Goal: Task Accomplishment & Management: Complete application form

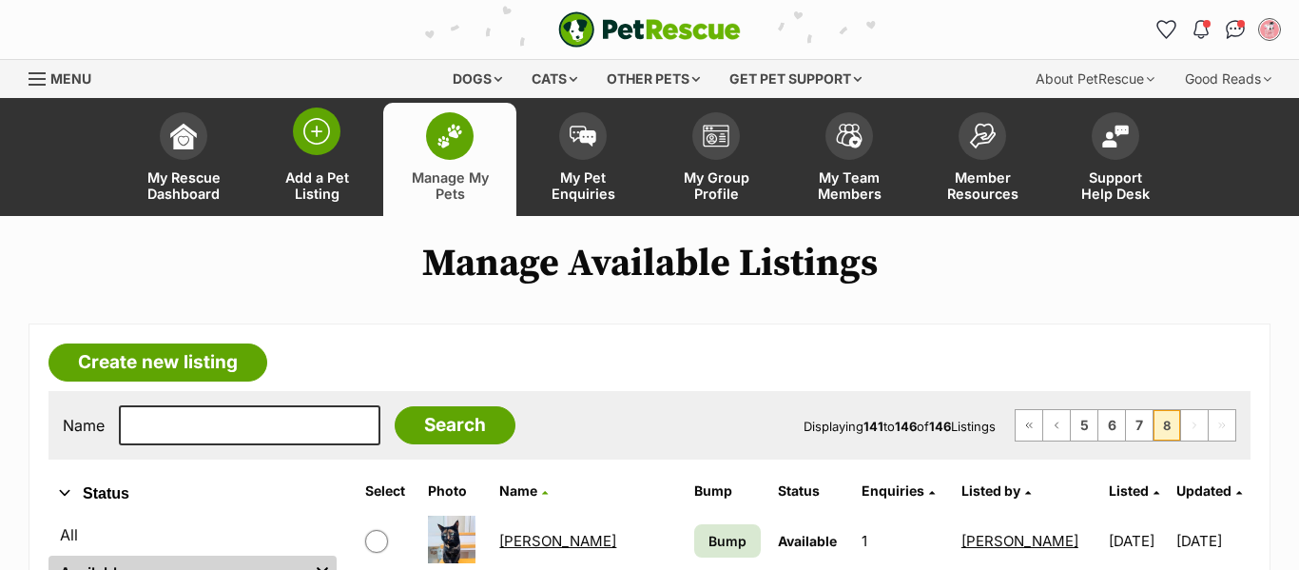
click at [299, 136] on span at bounding box center [317, 131] width 48 height 48
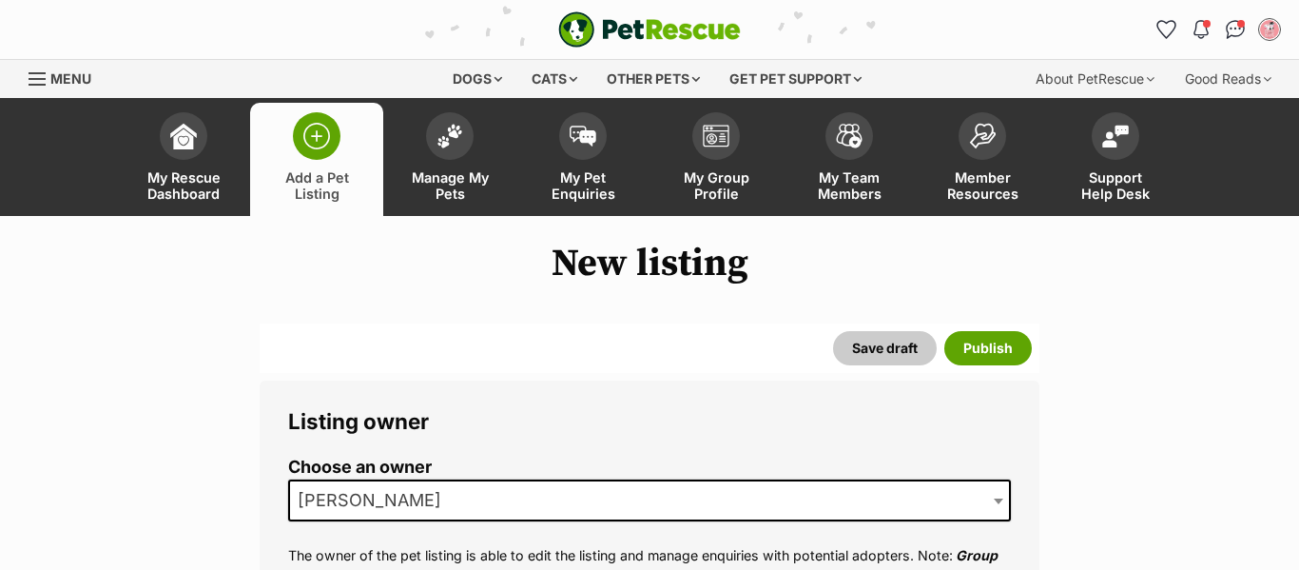
click at [595, 500] on span "[PERSON_NAME]" at bounding box center [649, 500] width 723 height 42
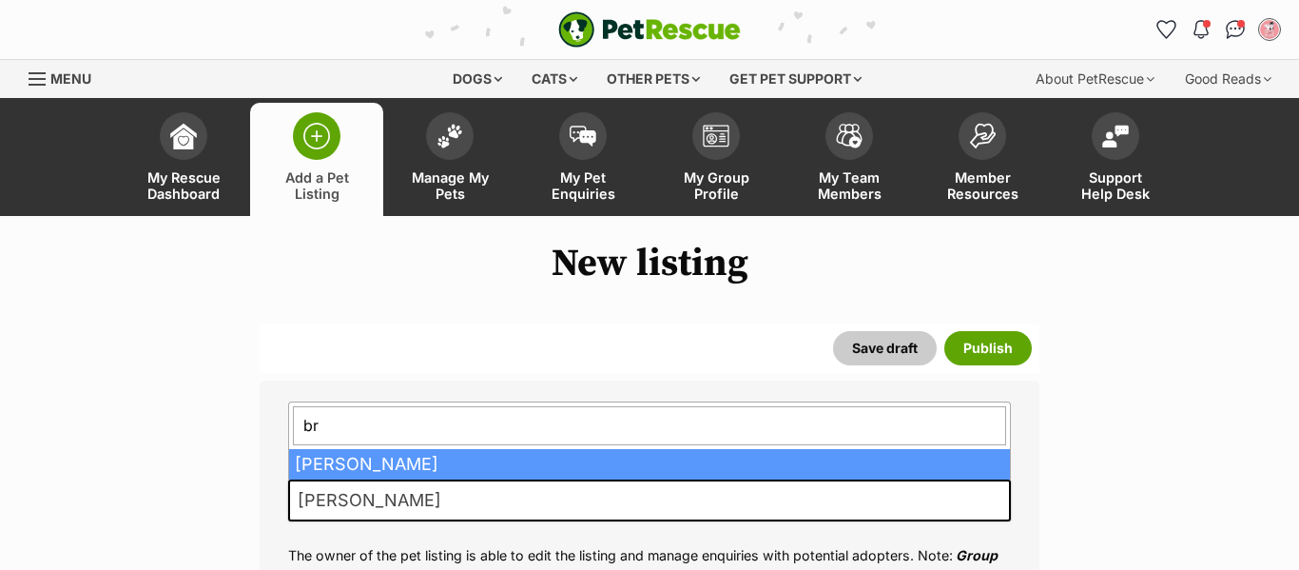
type input "b"
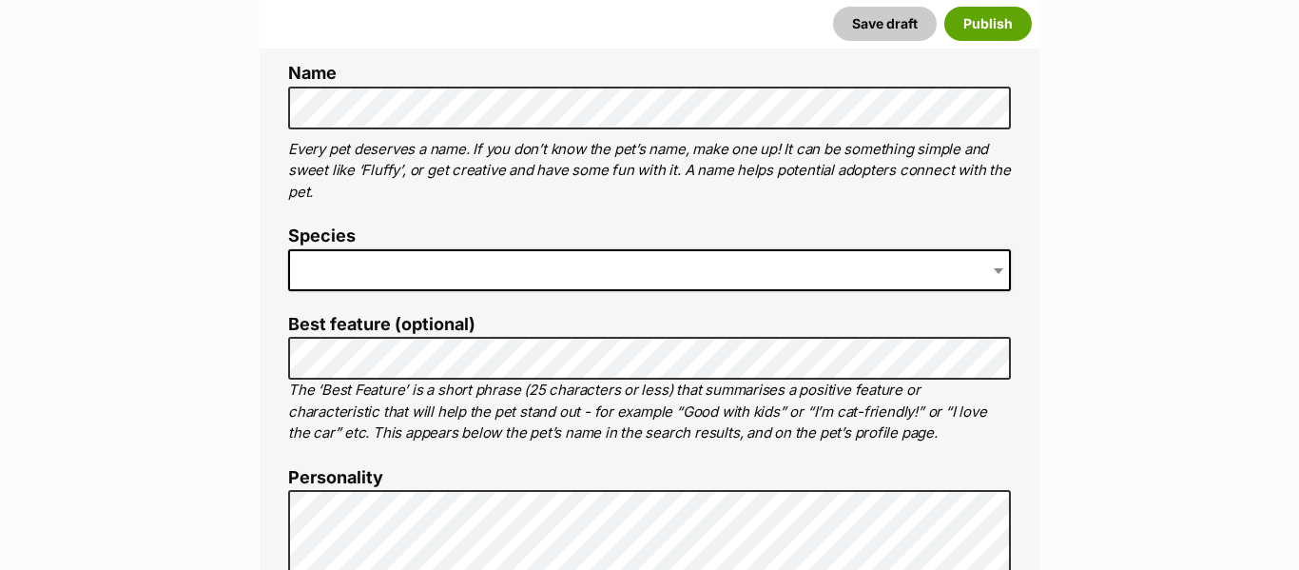
scroll to position [730, 0]
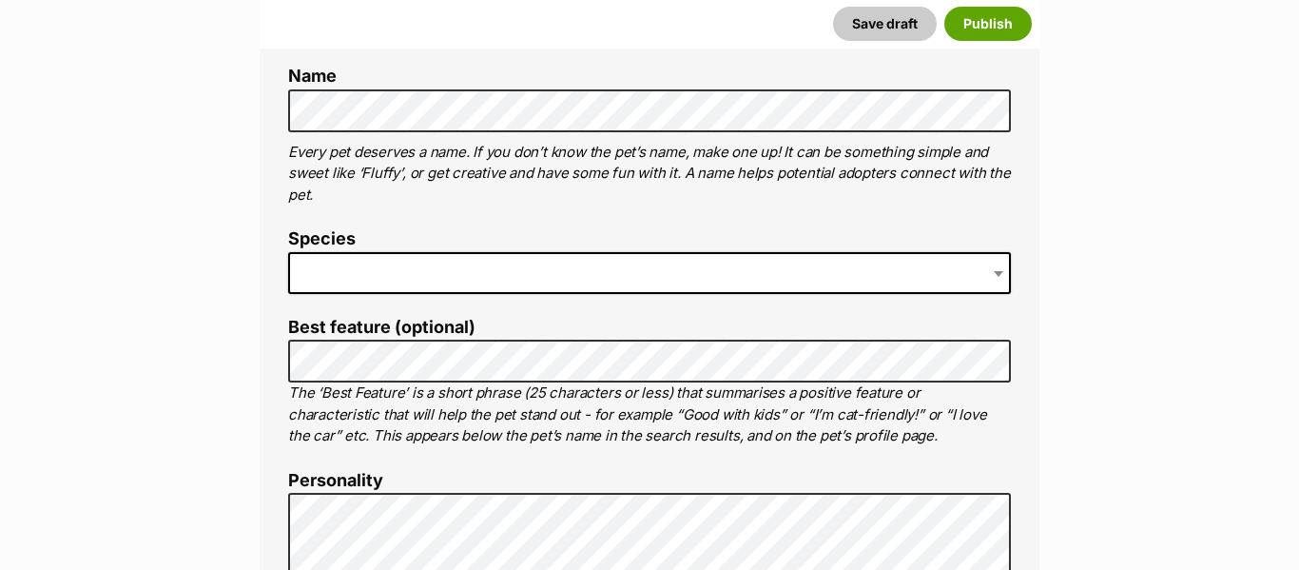
click at [514, 270] on span at bounding box center [649, 273] width 723 height 42
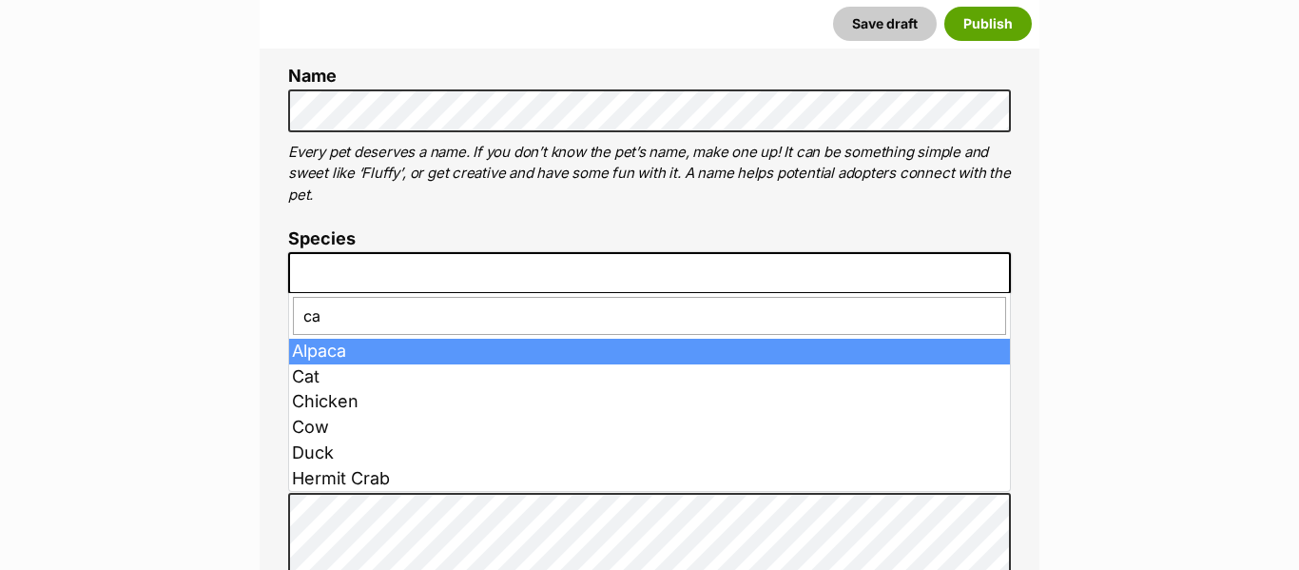
type input "cat"
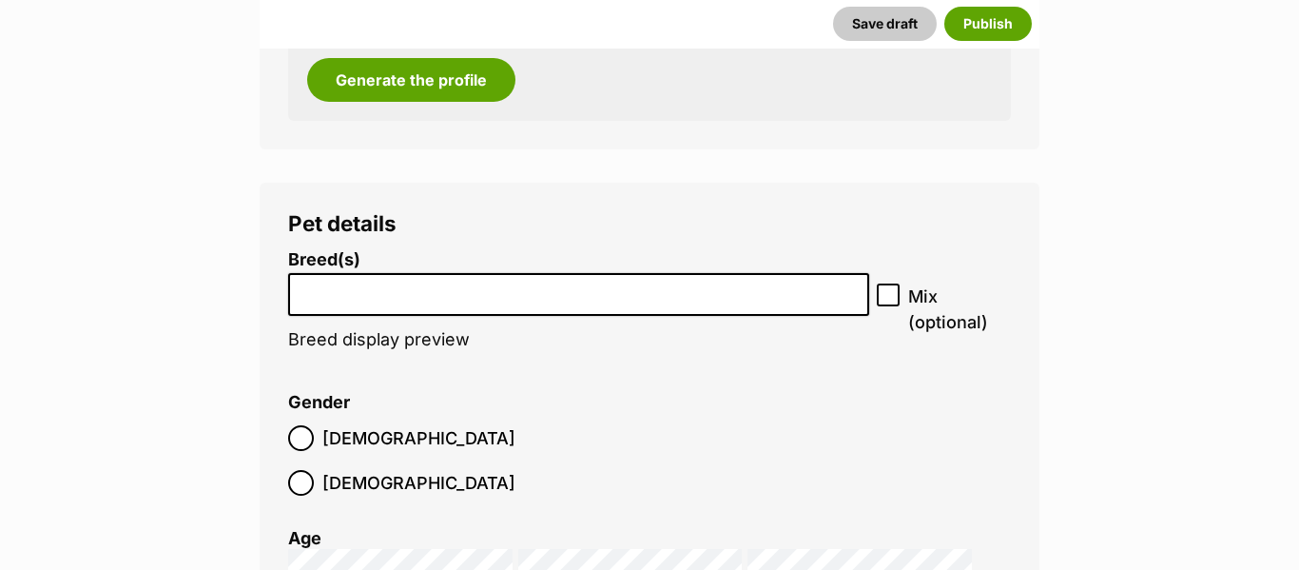
scroll to position [2816, 0]
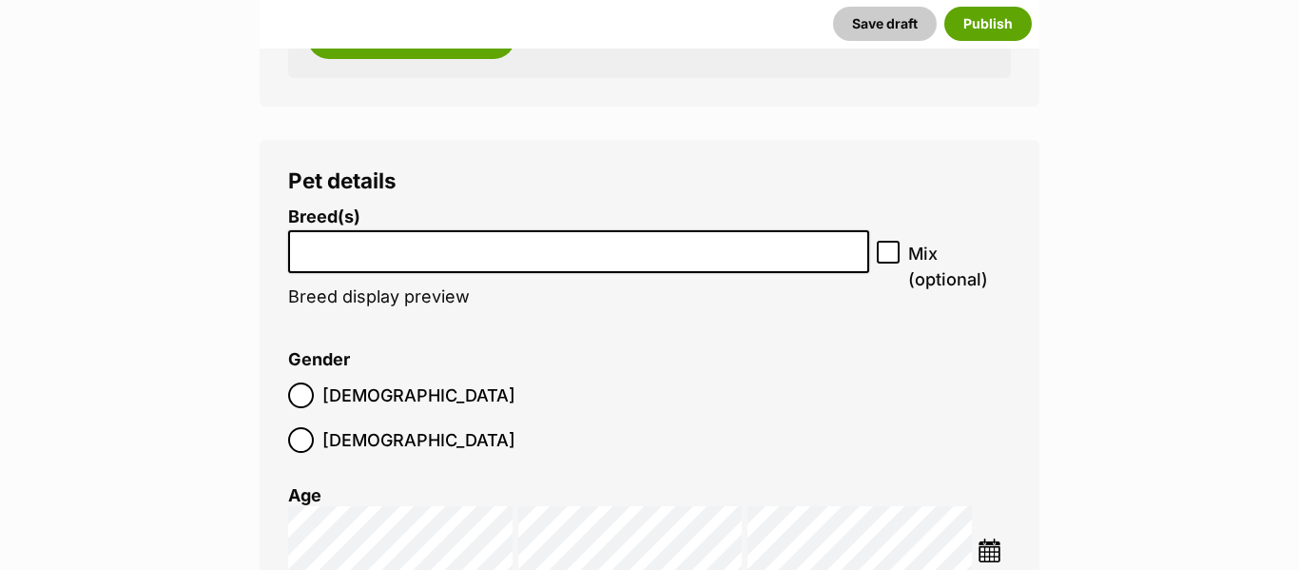
click at [709, 250] on input "search" at bounding box center [579, 247] width 568 height 20
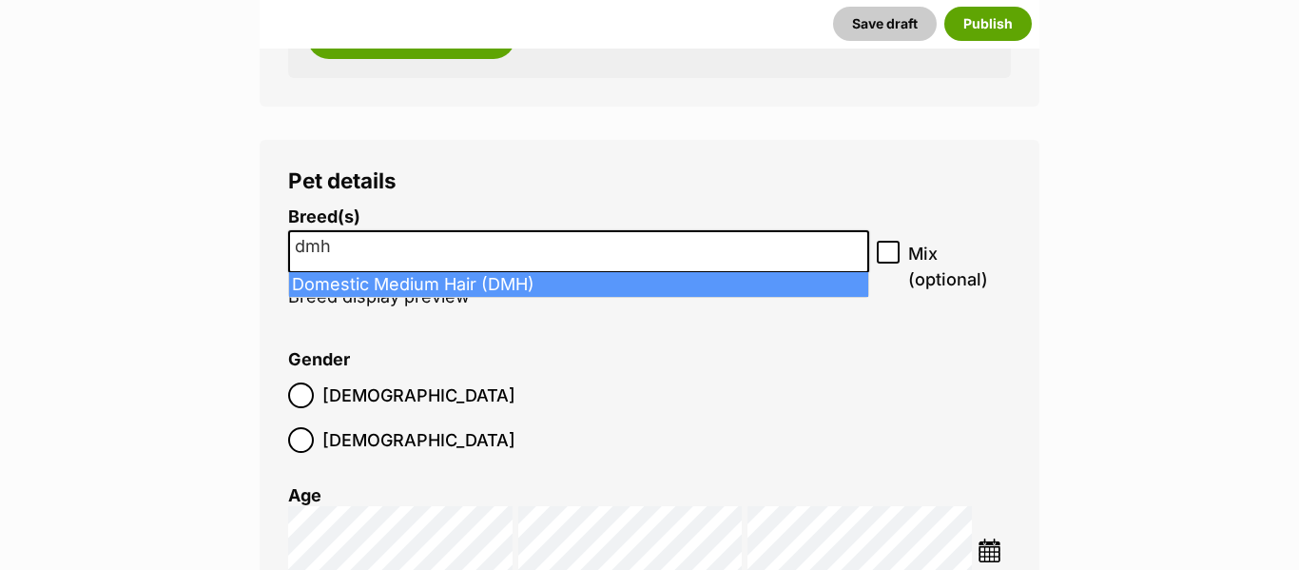
type input "dmh"
select select "252101"
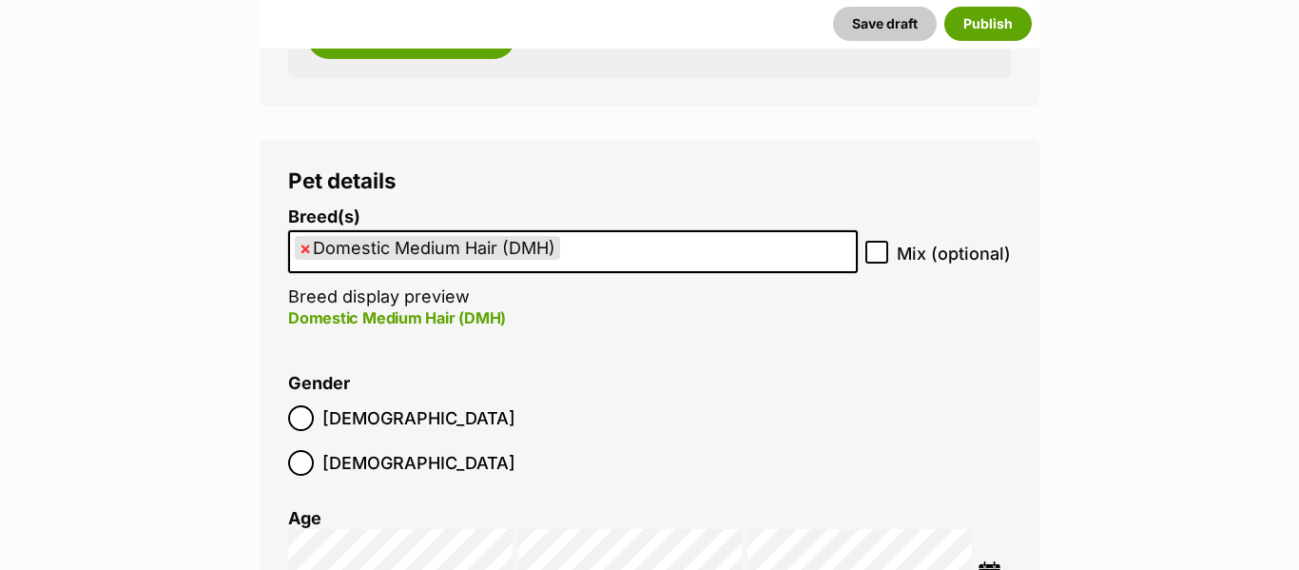
click at [317, 423] on label "Male" at bounding box center [401, 418] width 227 height 26
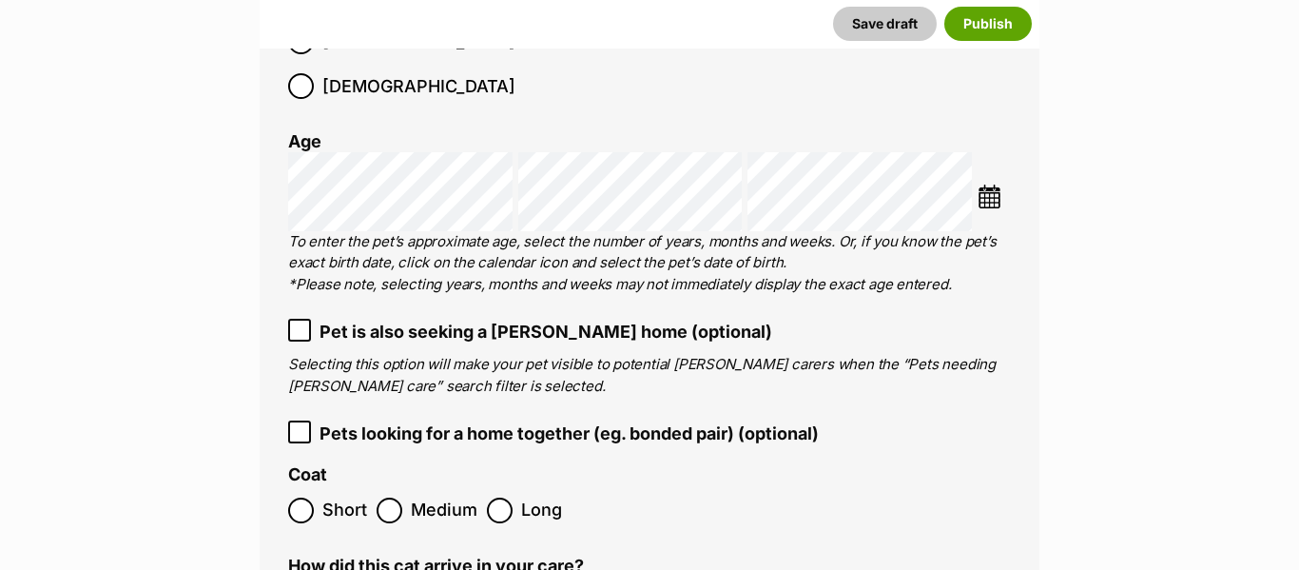
scroll to position [3171, 0]
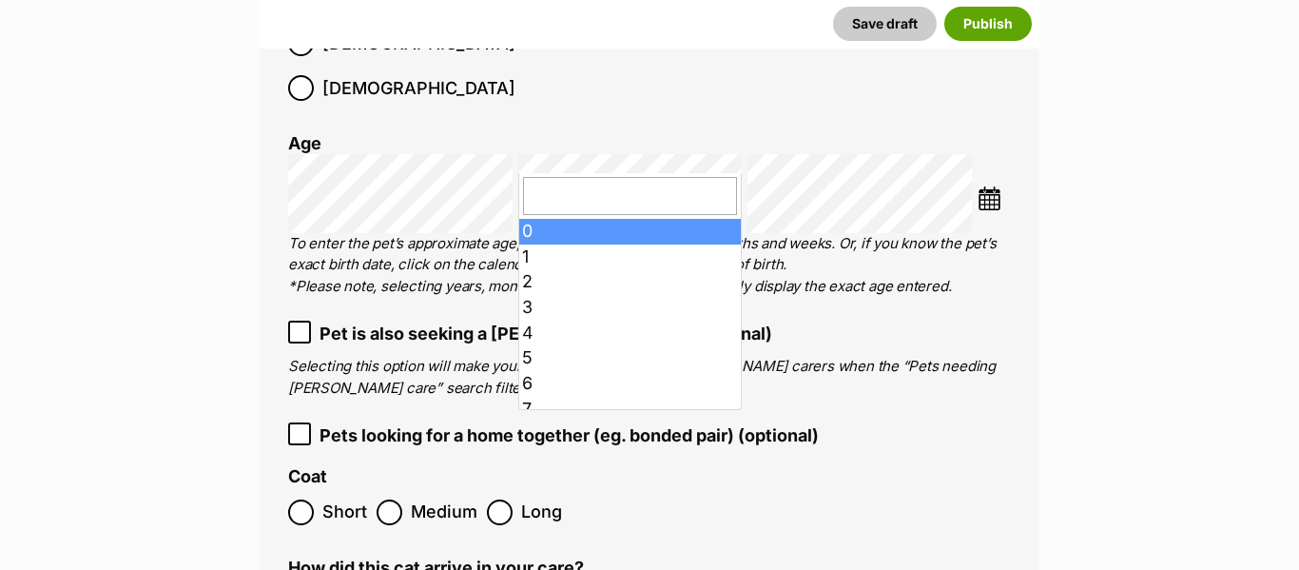
type input "8"
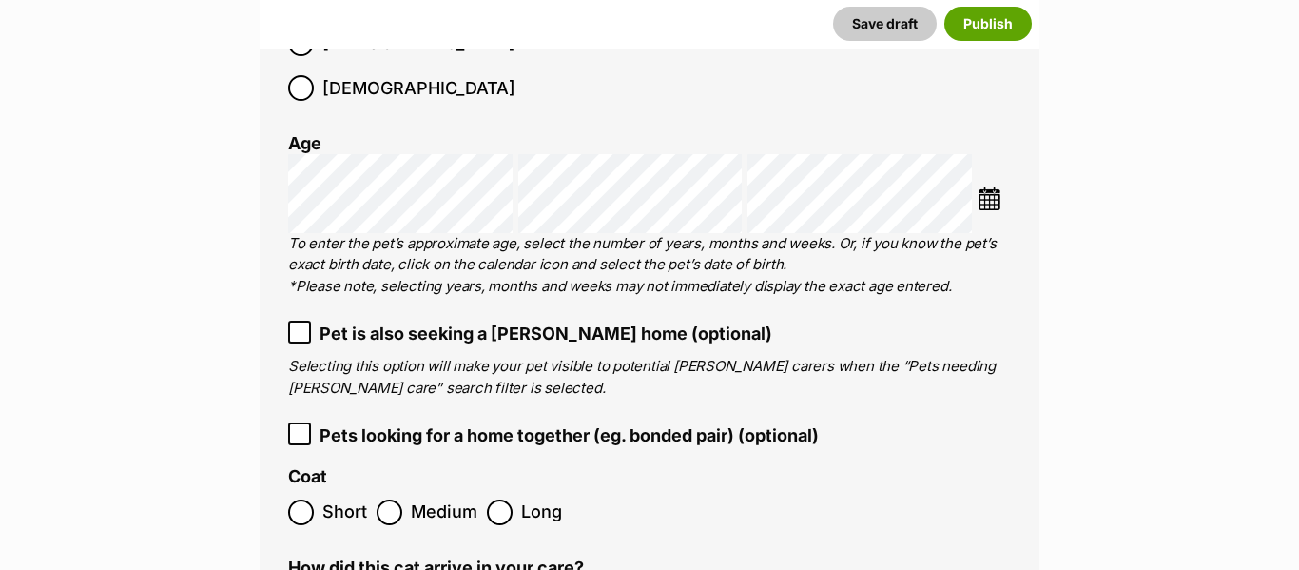
click at [300, 427] on icon at bounding box center [299, 433] width 13 height 13
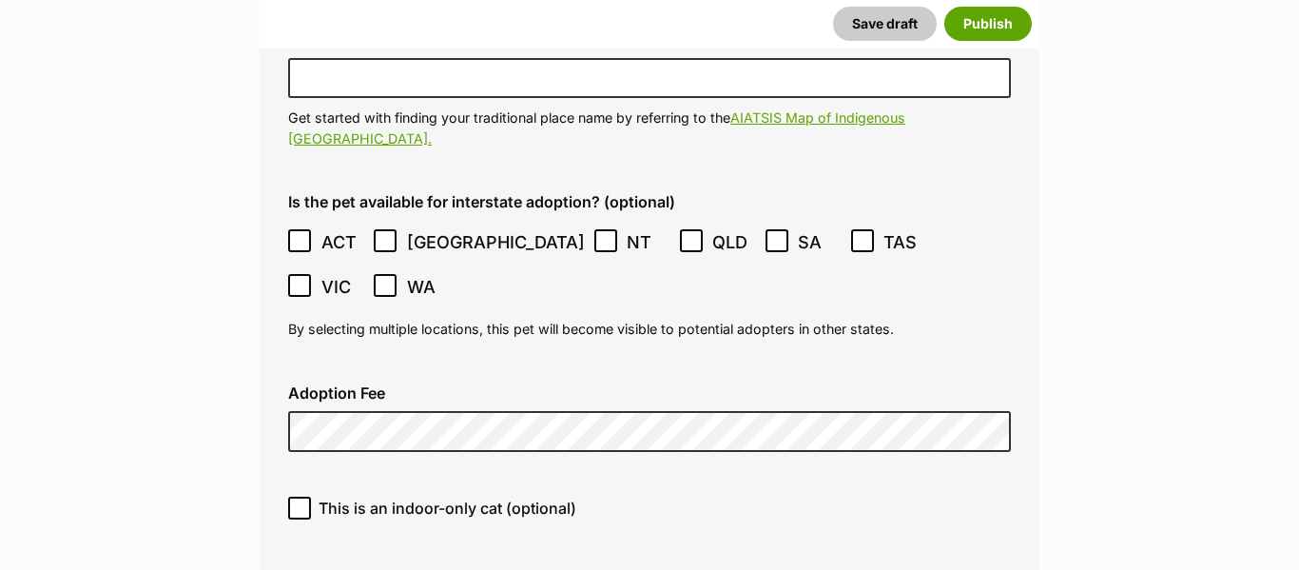
scroll to position [5490, 0]
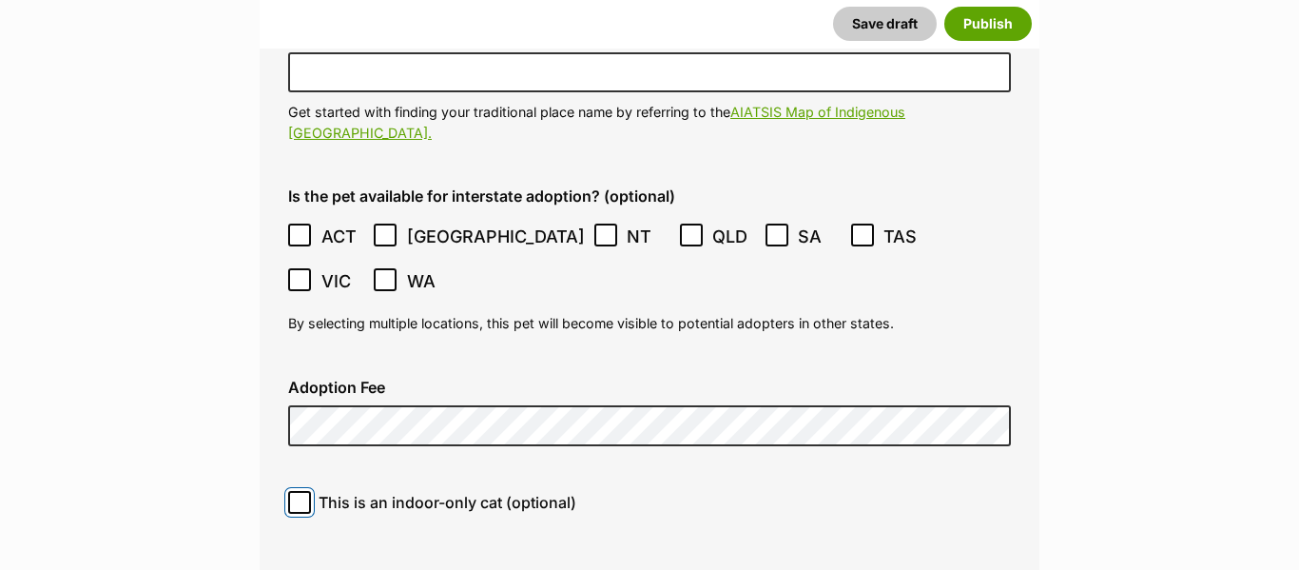
click at [297, 491] on input "This is an indoor-only cat (optional)" at bounding box center [299, 502] width 23 height 23
checkbox input "true"
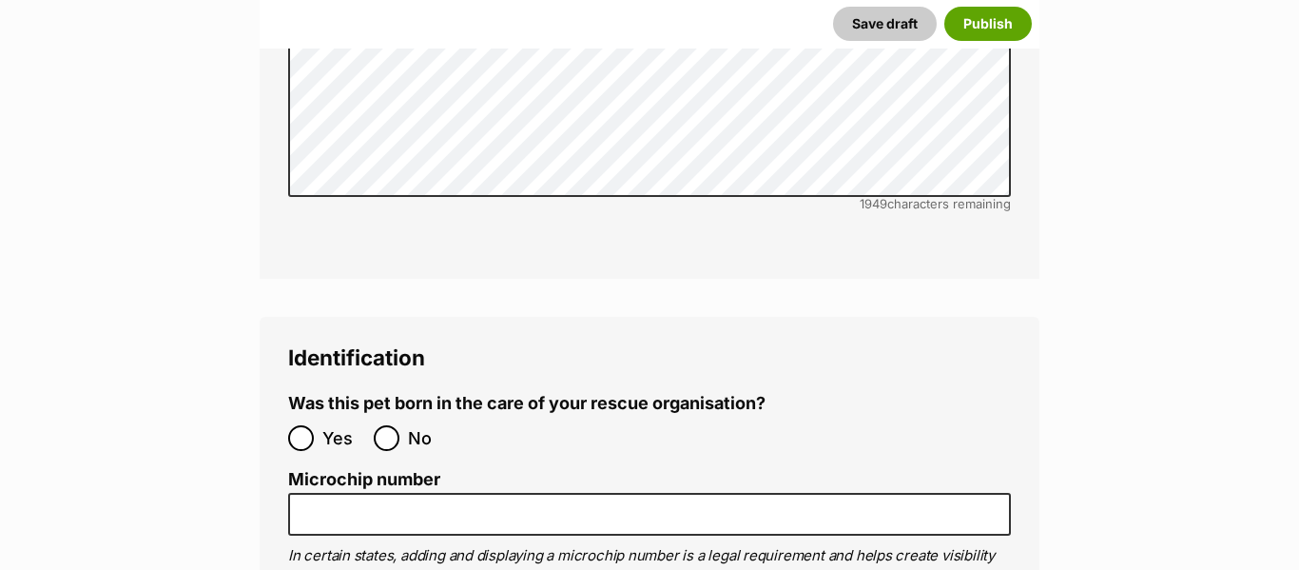
scroll to position [7286, 0]
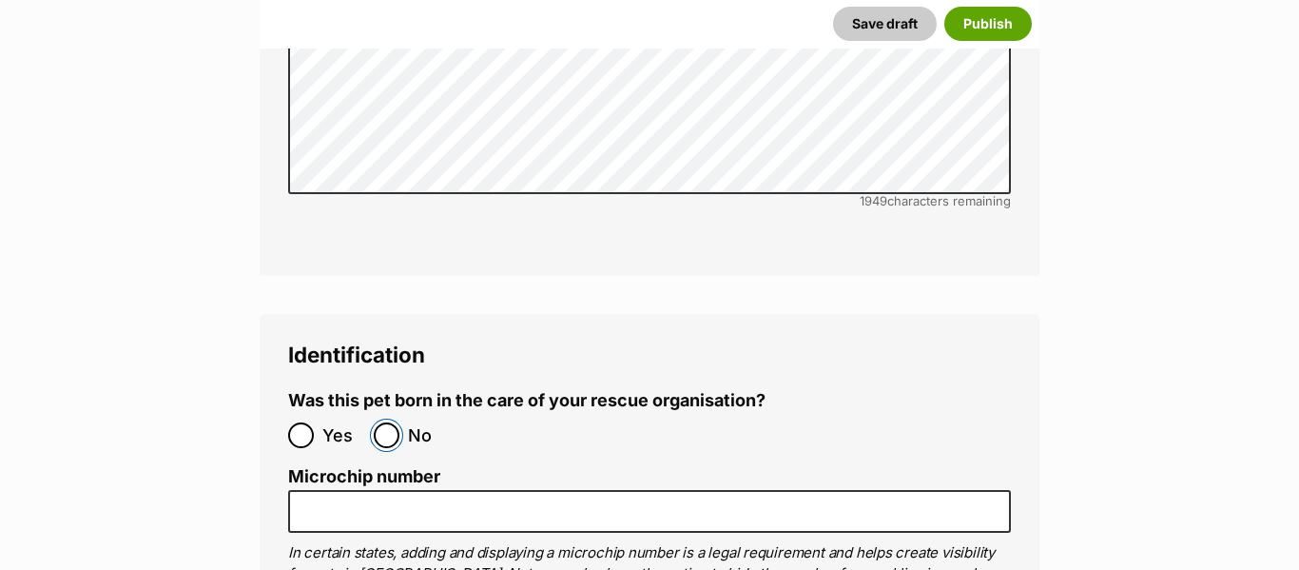
click at [392, 422] on input "No" at bounding box center [387, 435] width 26 height 26
radio input "true"
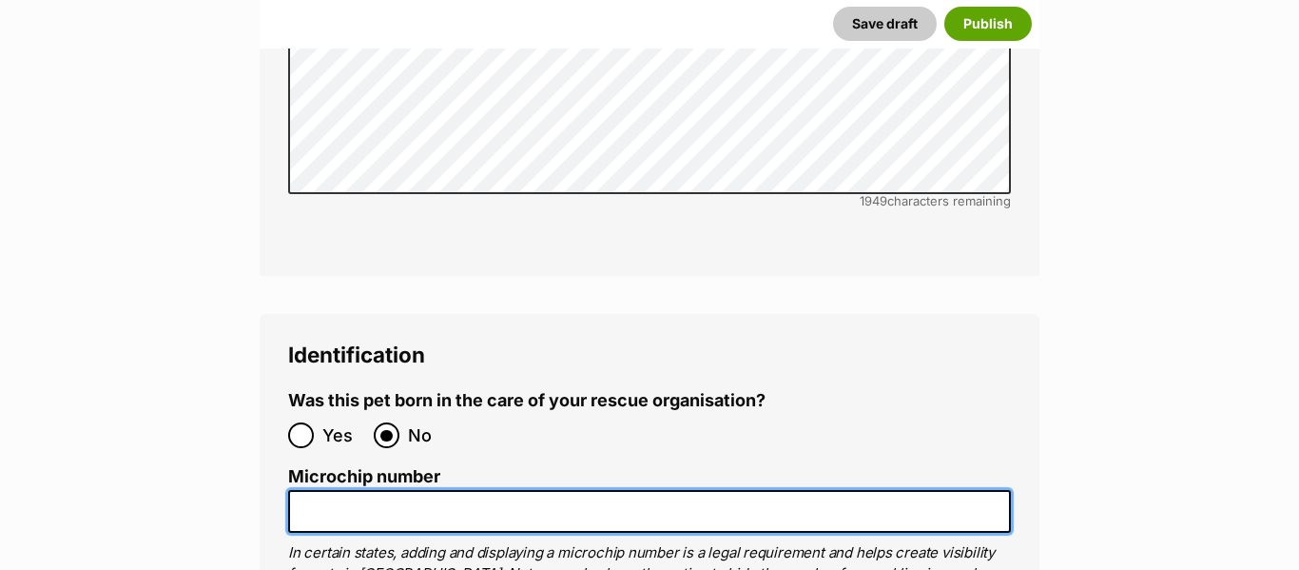
click at [407, 490] on input "Microchip number" at bounding box center [649, 511] width 723 height 43
paste input "991 003 003 084 869"
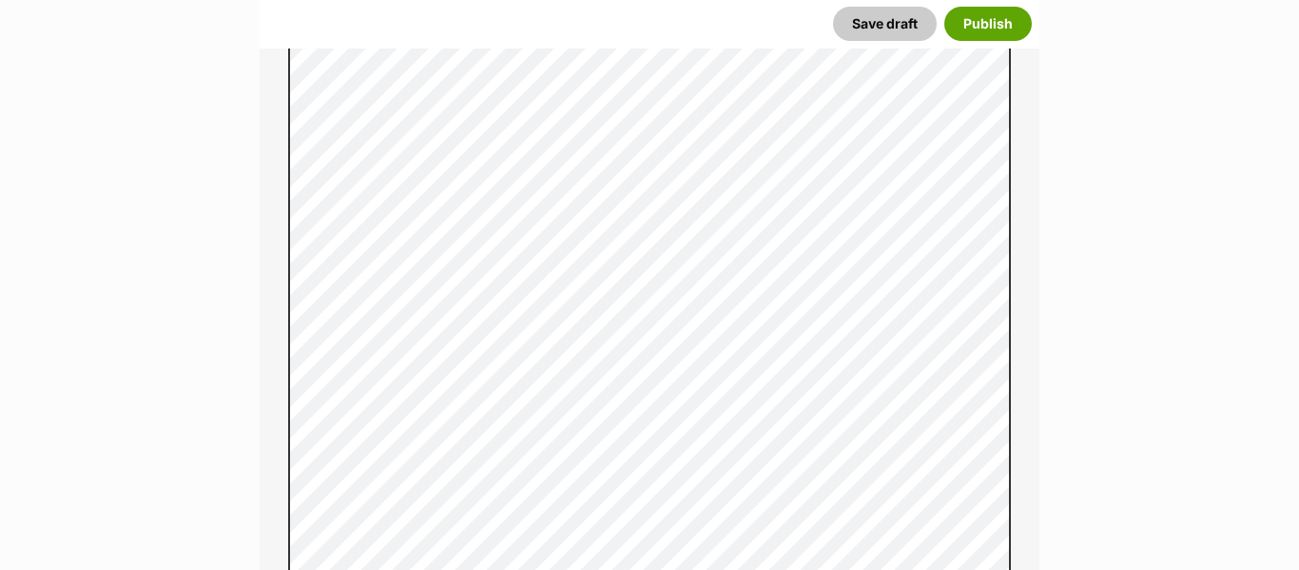
scroll to position [1216, 0]
type input "991 003 003 084 869"
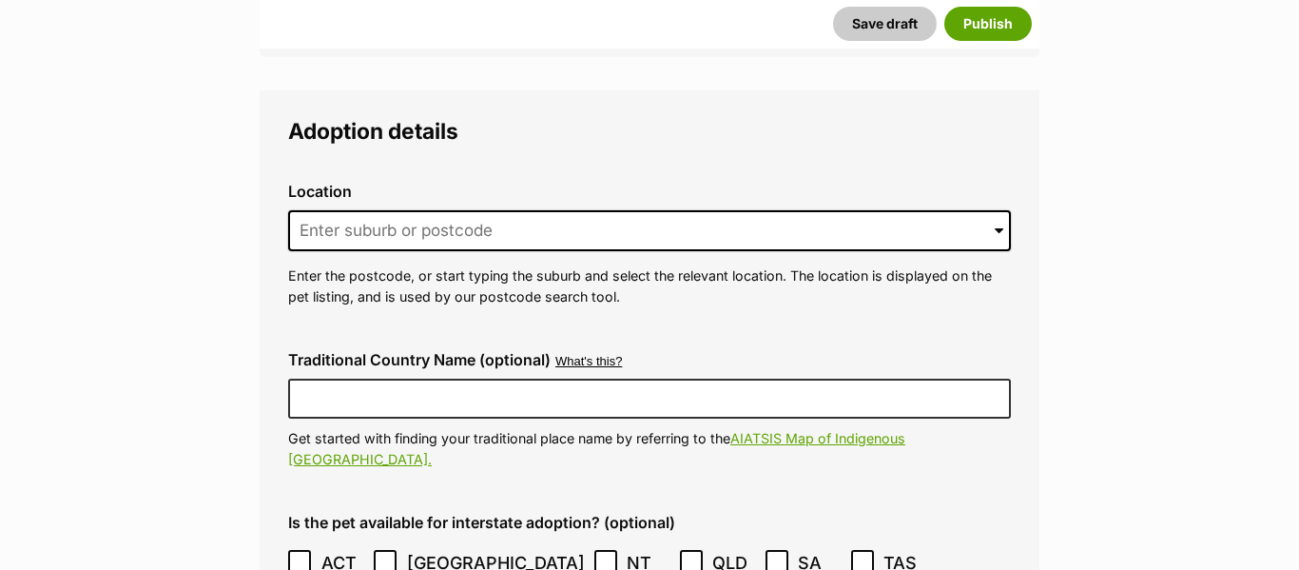
scroll to position [5162, 0]
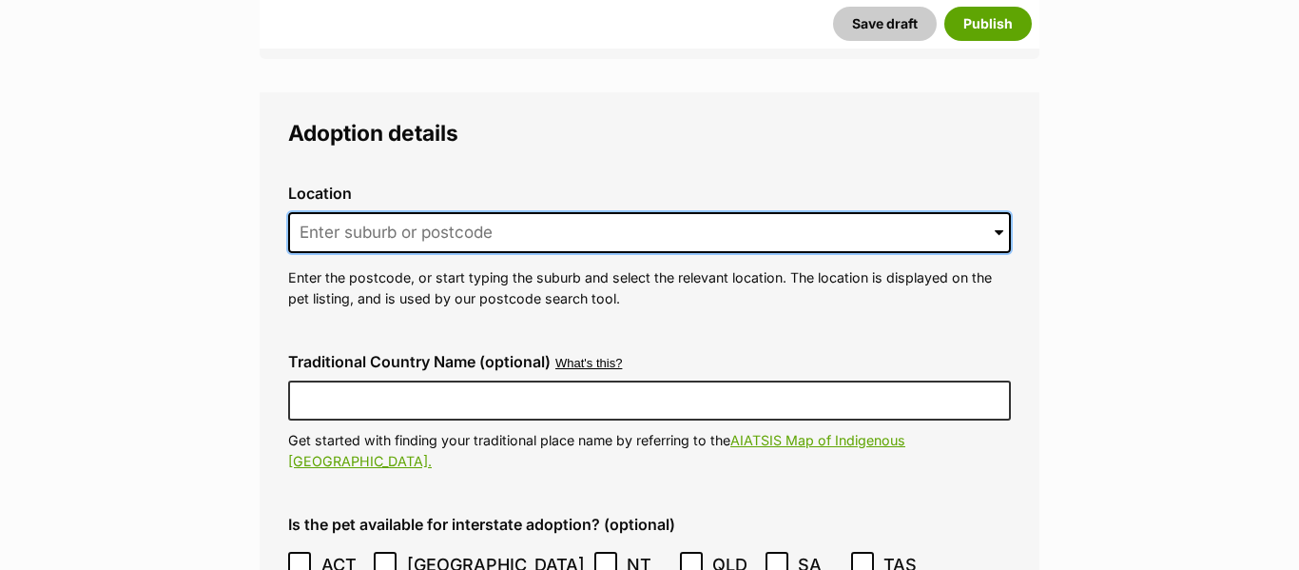
click at [476, 212] on input at bounding box center [649, 233] width 723 height 42
paste input "Cooranbong"
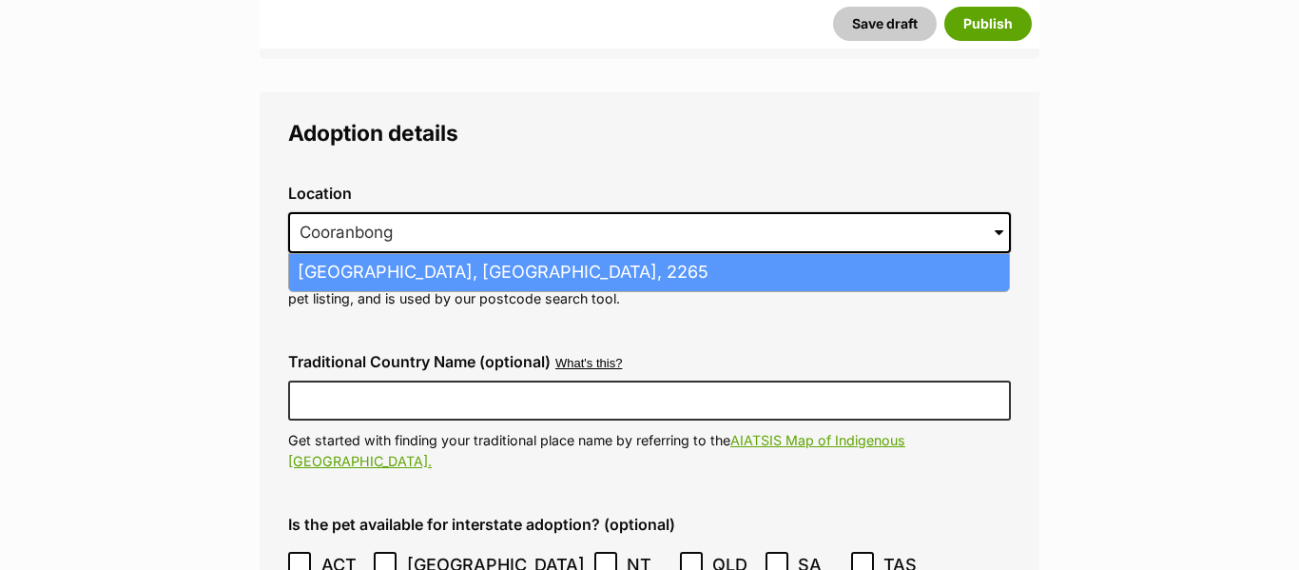
click at [481, 254] on li "Cooranbong, New South Wales, 2265" at bounding box center [649, 272] width 720 height 37
type input "Cooranbong, New South Wales, 2265"
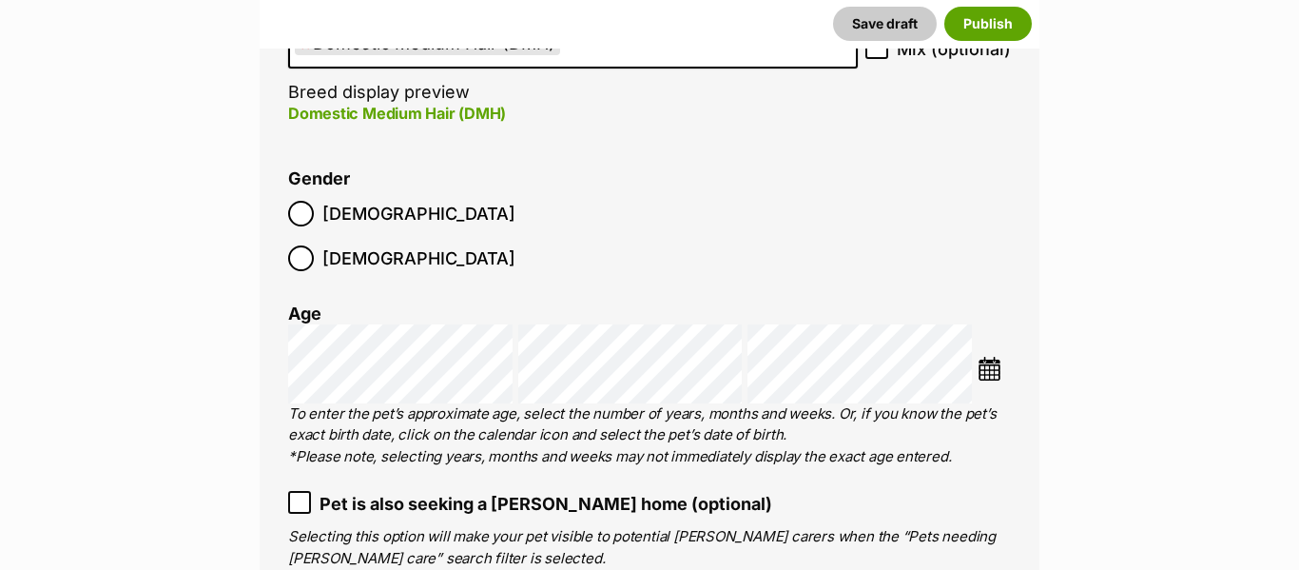
scroll to position [3024, 0]
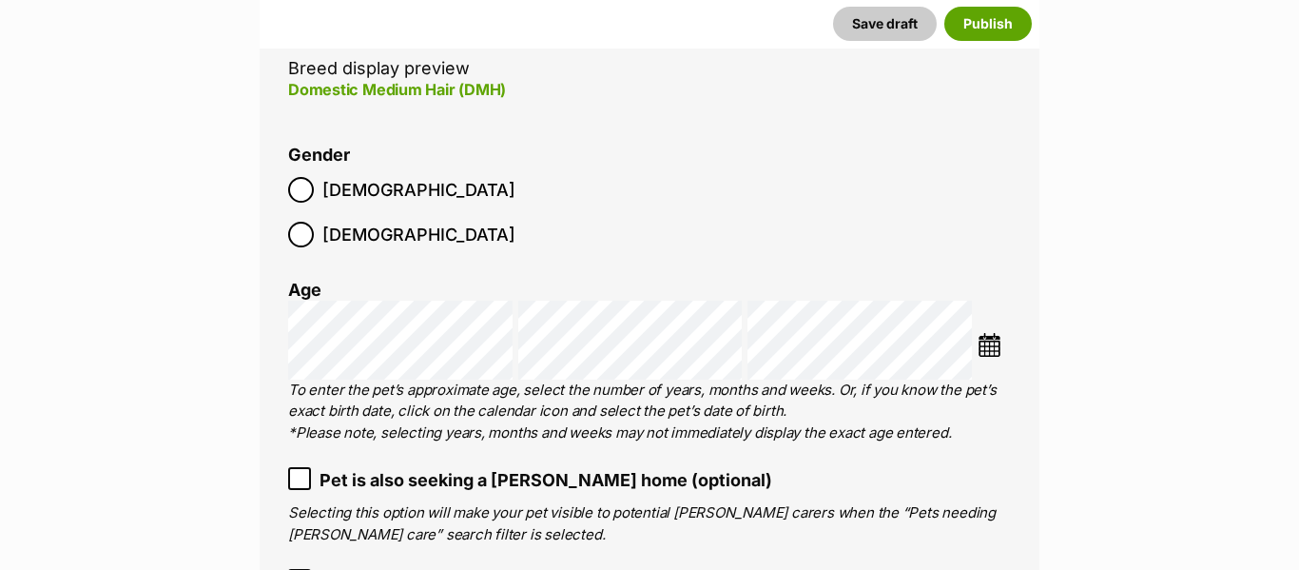
click at [999, 333] on img at bounding box center [990, 345] width 24 height 24
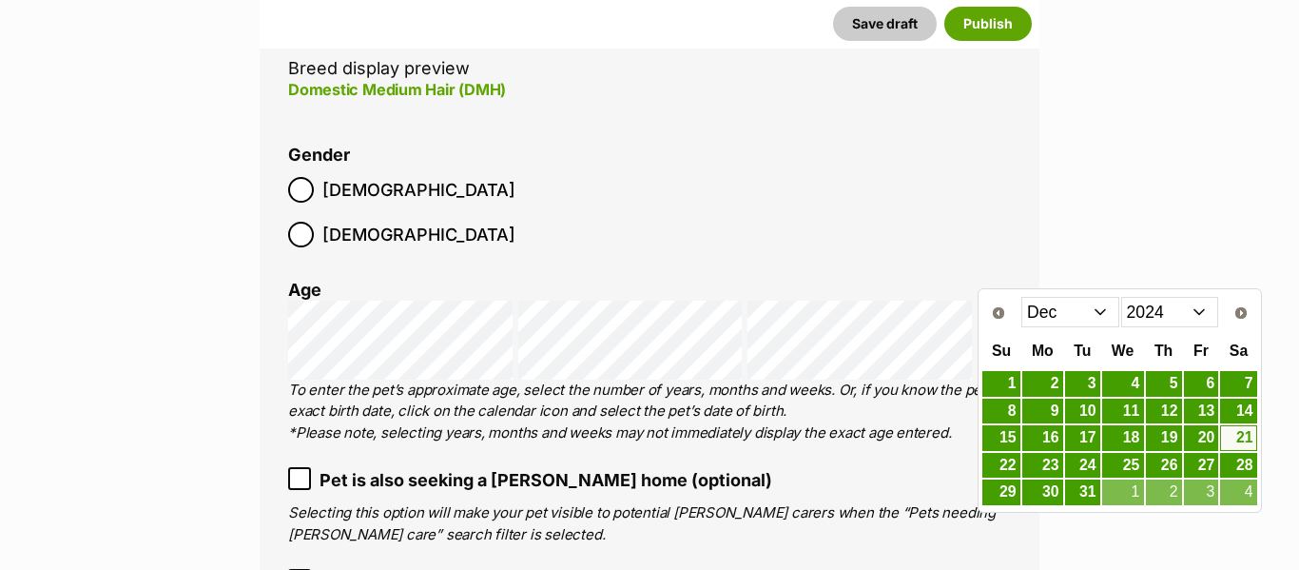
click at [1059, 309] on select "Jan Feb Mar Apr May Jun Jul Aug Sep Oct Nov Dec" at bounding box center [1071, 312] width 98 height 30
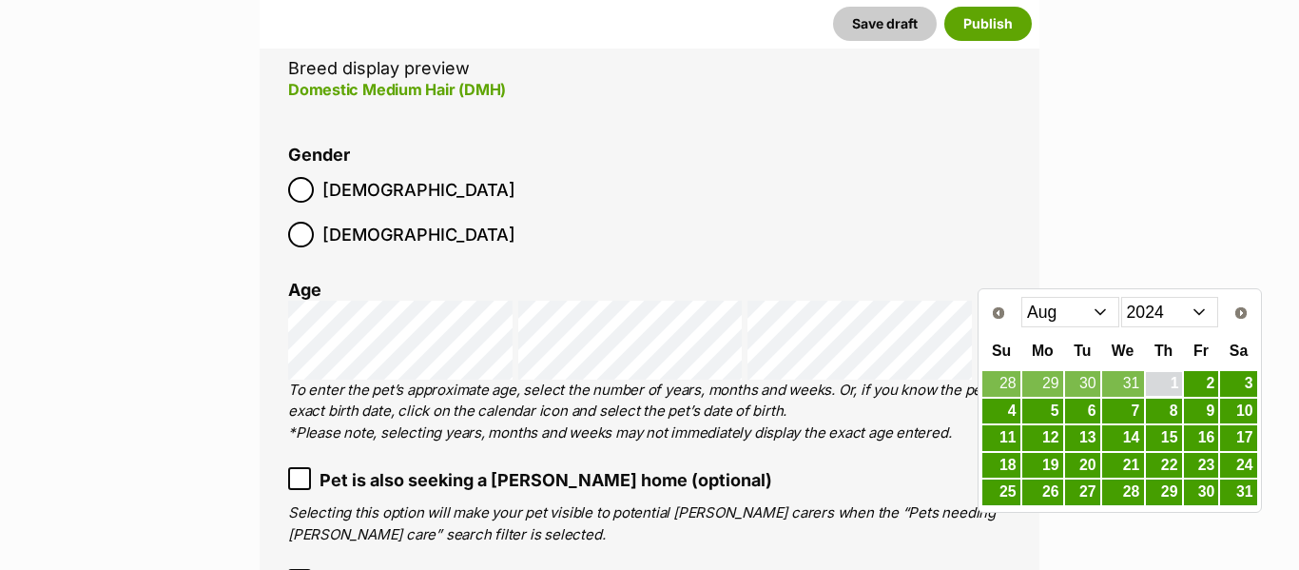
click at [1169, 387] on link "1" at bounding box center [1164, 384] width 36 height 24
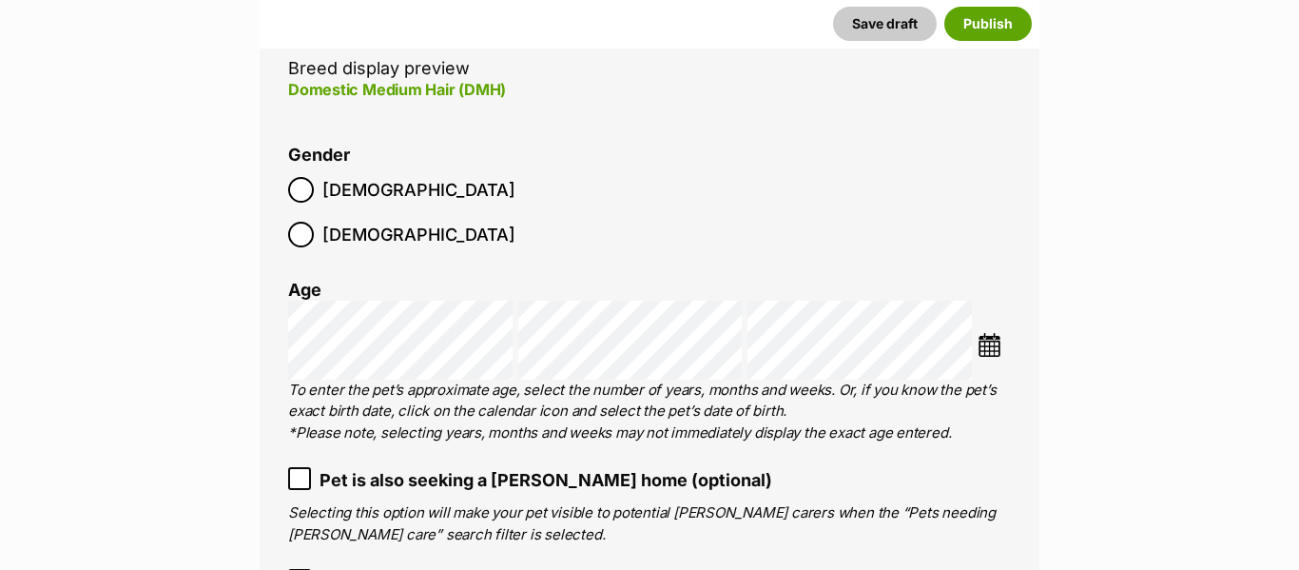
click at [989, 333] on img at bounding box center [990, 345] width 24 height 24
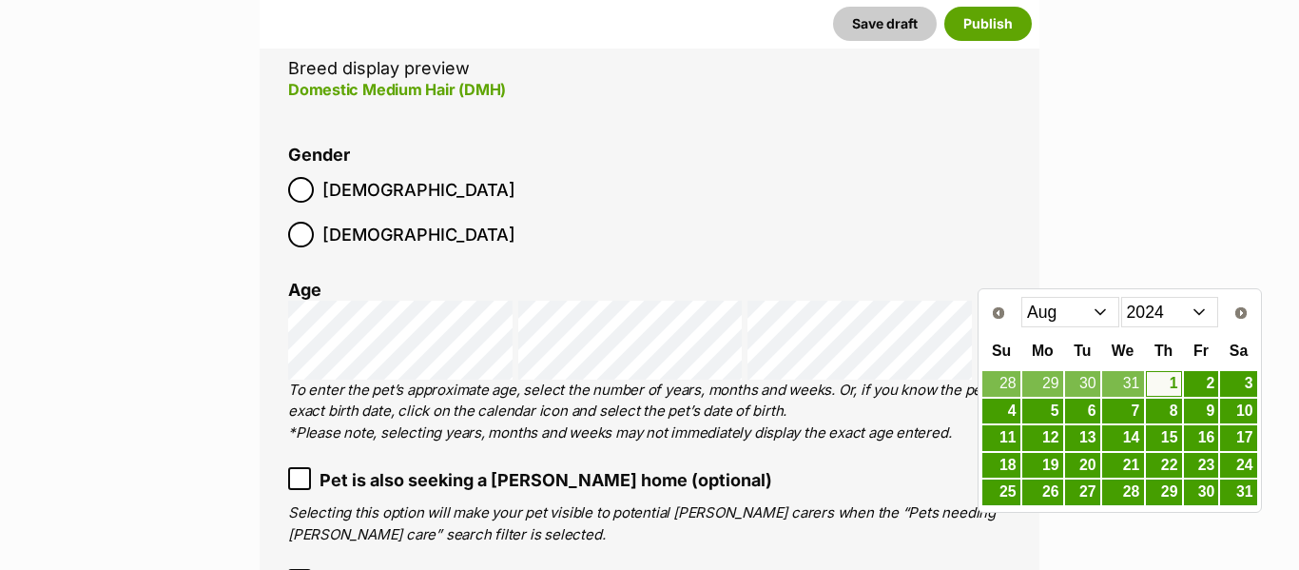
click at [1108, 314] on select "Jan Feb Mar Apr May Jun Jul Aug Sep Oct Nov Dec" at bounding box center [1071, 312] width 98 height 30
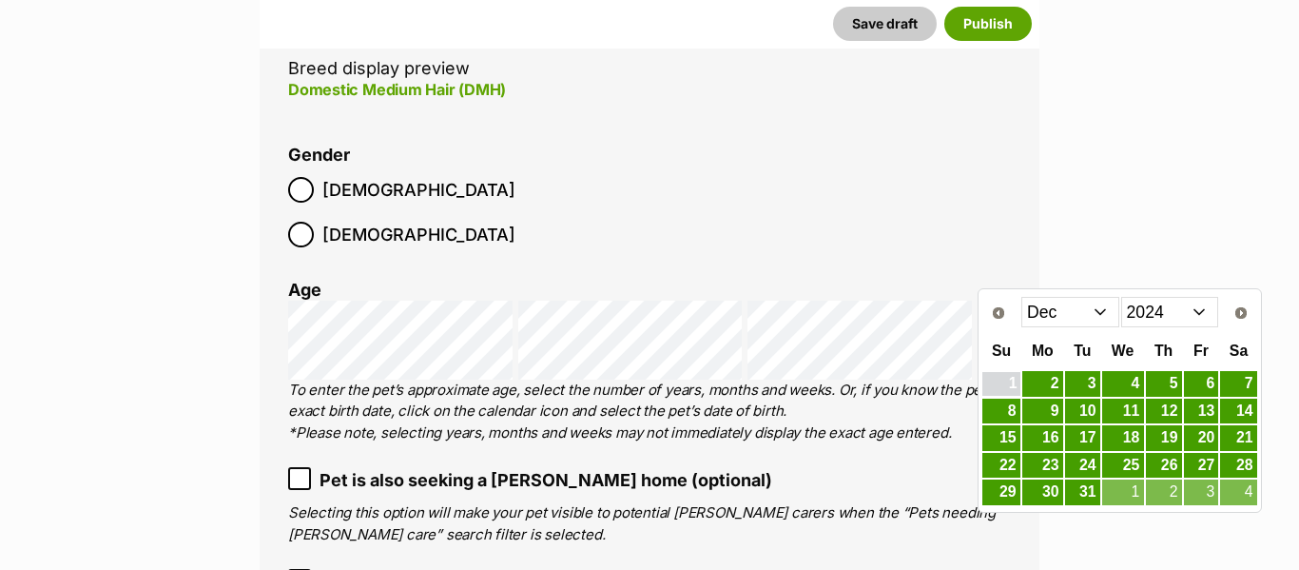
click at [1008, 385] on link "1" at bounding box center [1001, 384] width 37 height 24
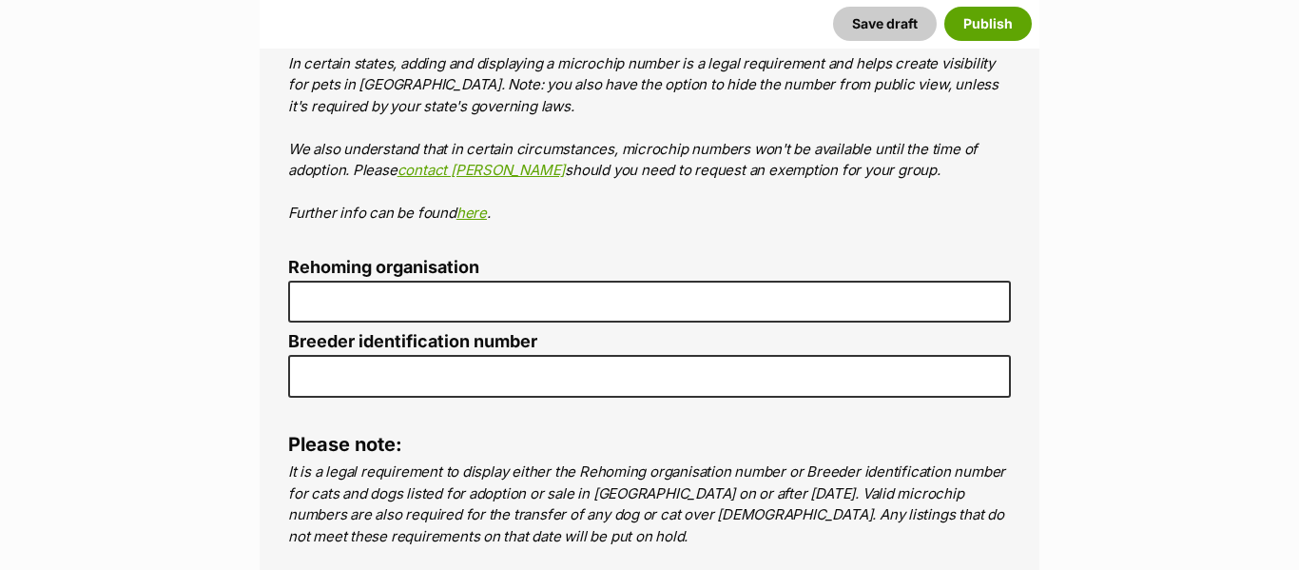
scroll to position [7734, 0]
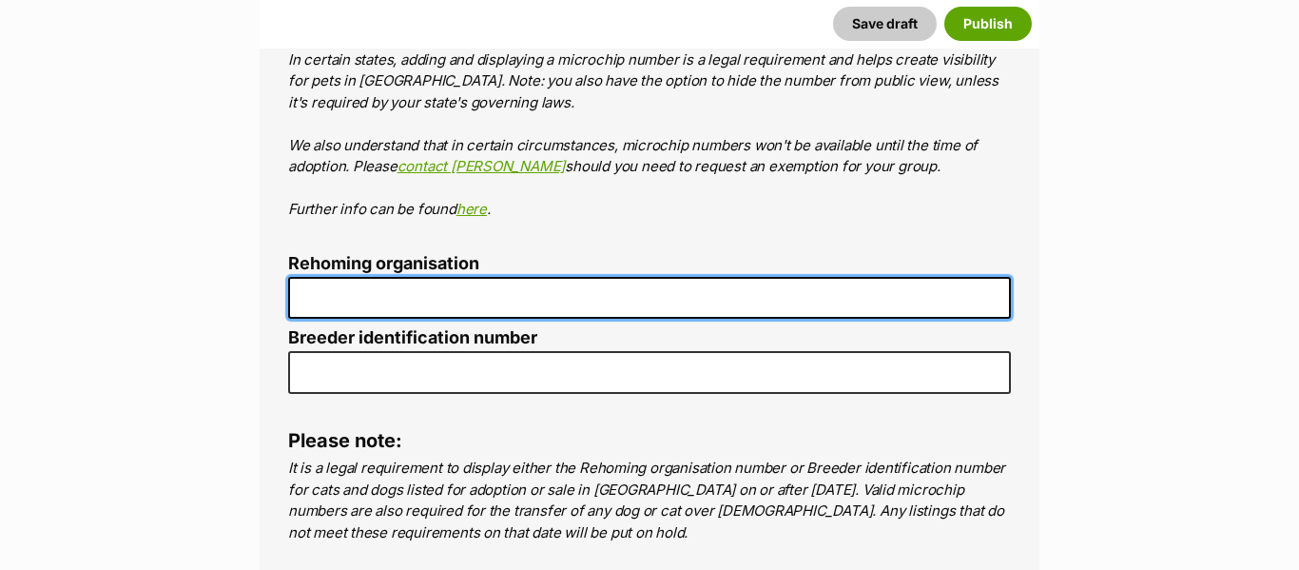
click at [477, 277] on input "Rehoming organisation" at bounding box center [649, 298] width 723 height 43
type input "Kittie Kat Rescue"
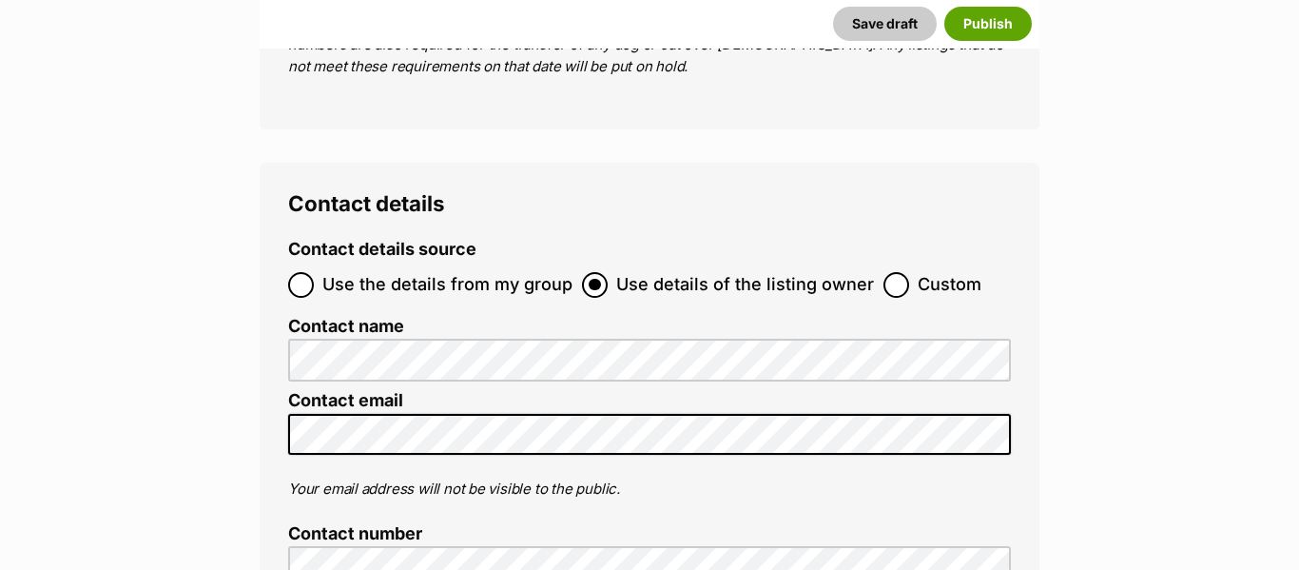
scroll to position [8214, 0]
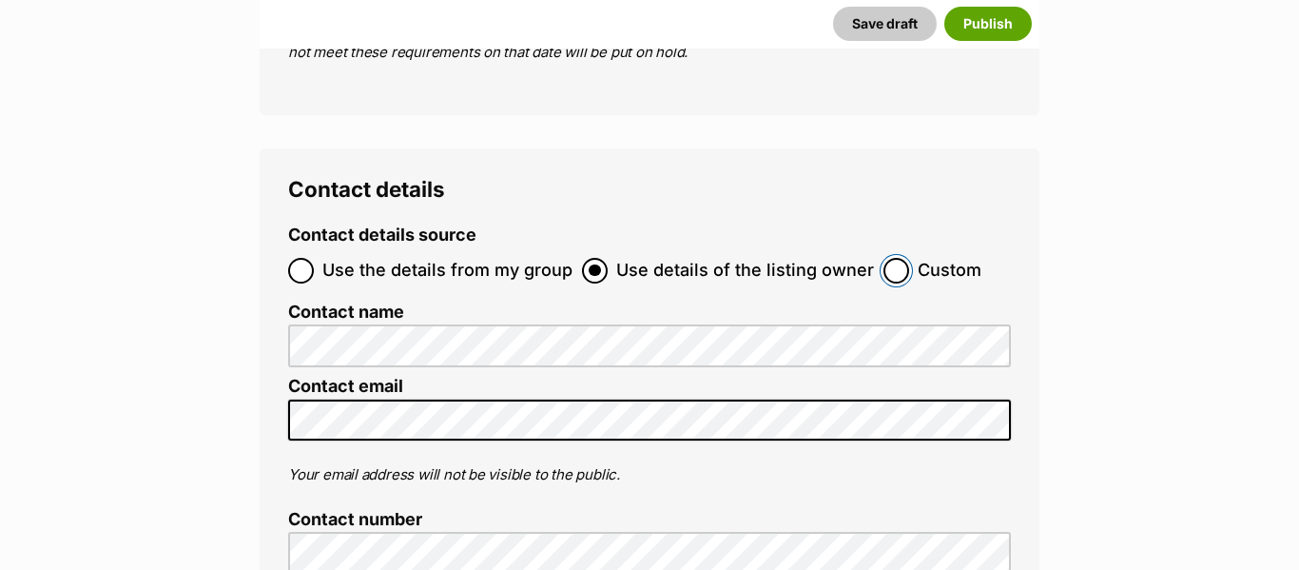
click at [885, 258] on input "Custom" at bounding box center [897, 271] width 26 height 26
radio input "true"
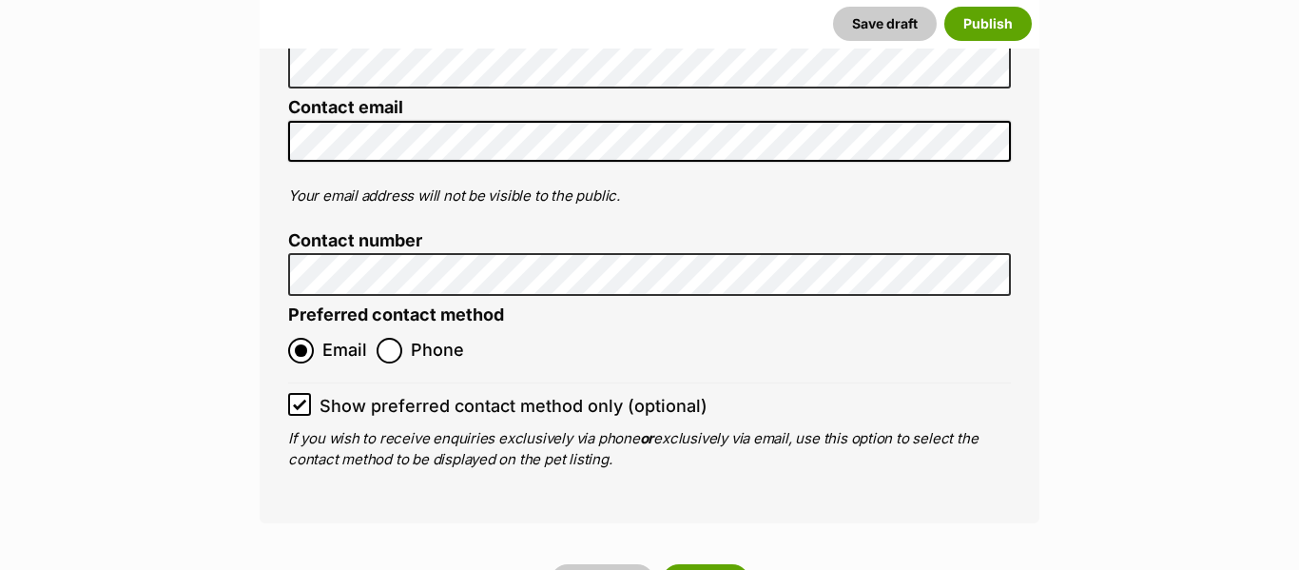
scroll to position [8683, 0]
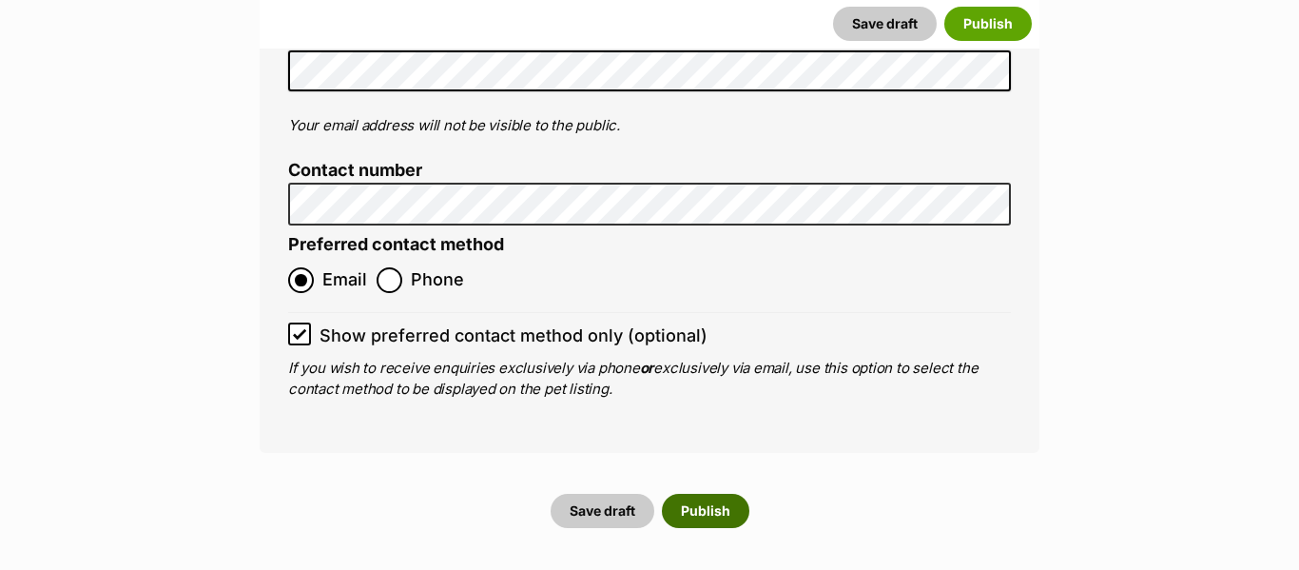
click at [728, 494] on button "Publish" at bounding box center [706, 511] width 88 height 34
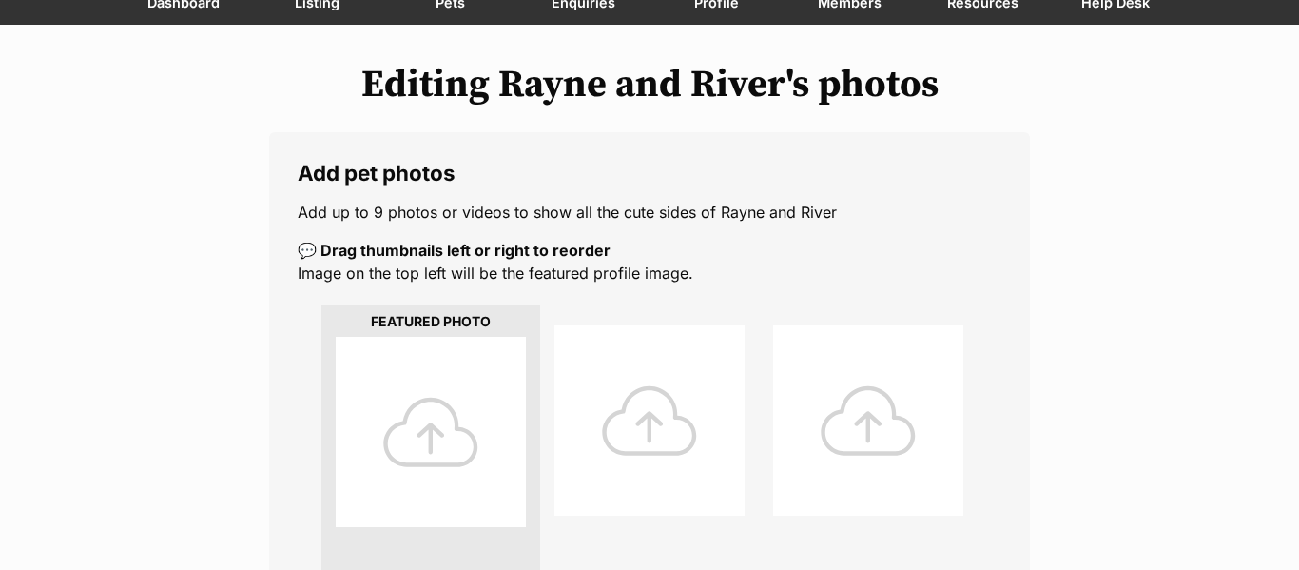
scroll to position [189, 0]
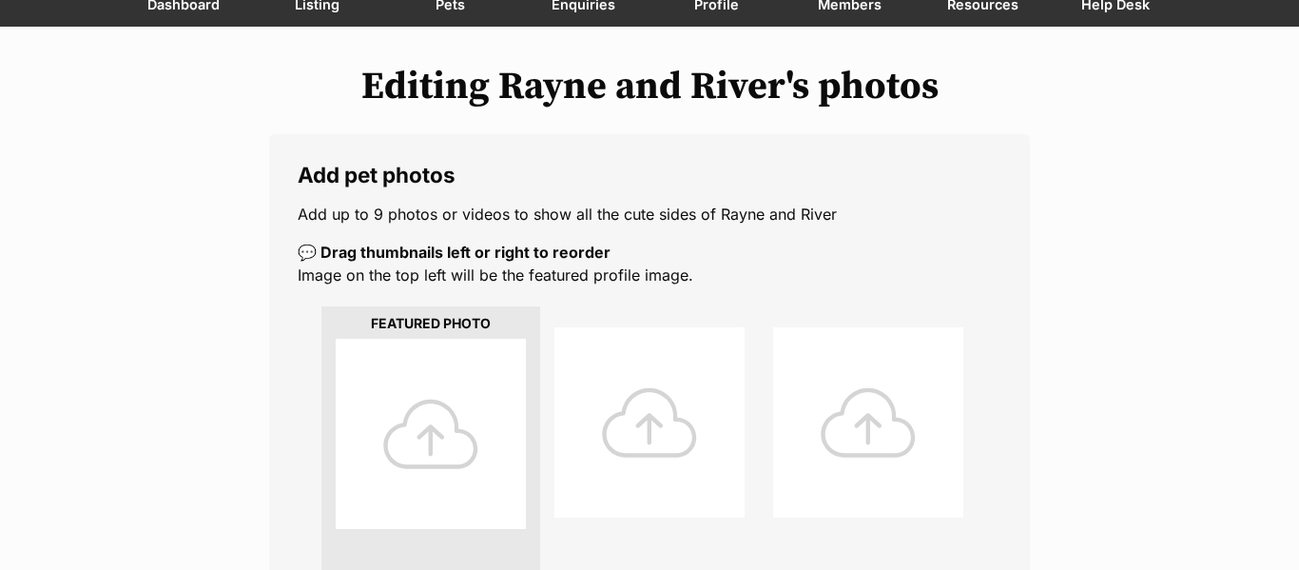
click at [452, 412] on div at bounding box center [431, 434] width 190 height 190
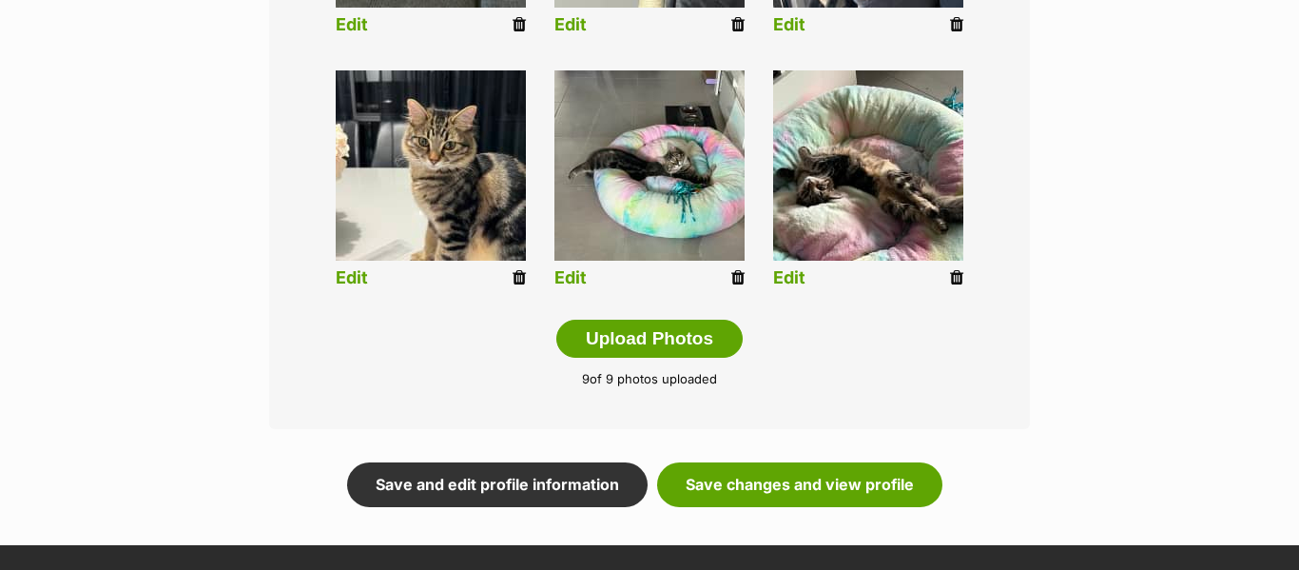
scroll to position [967, 0]
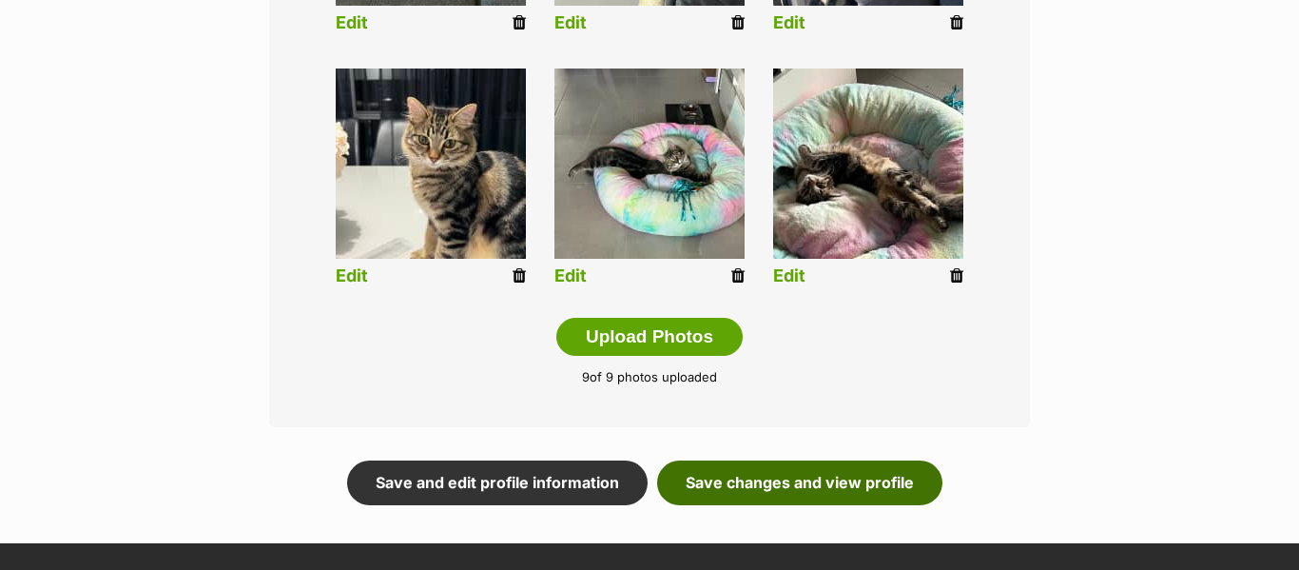
click at [832, 470] on link "Save changes and view profile" at bounding box center [799, 482] width 285 height 44
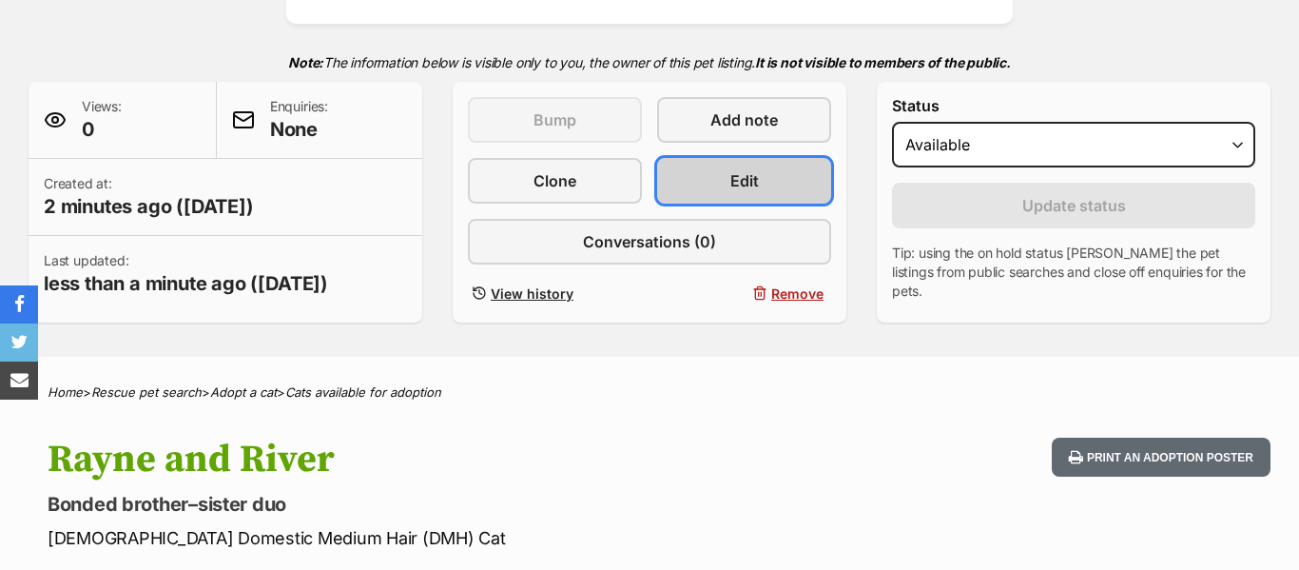
click at [711, 164] on link "Edit" at bounding box center [744, 181] width 174 height 46
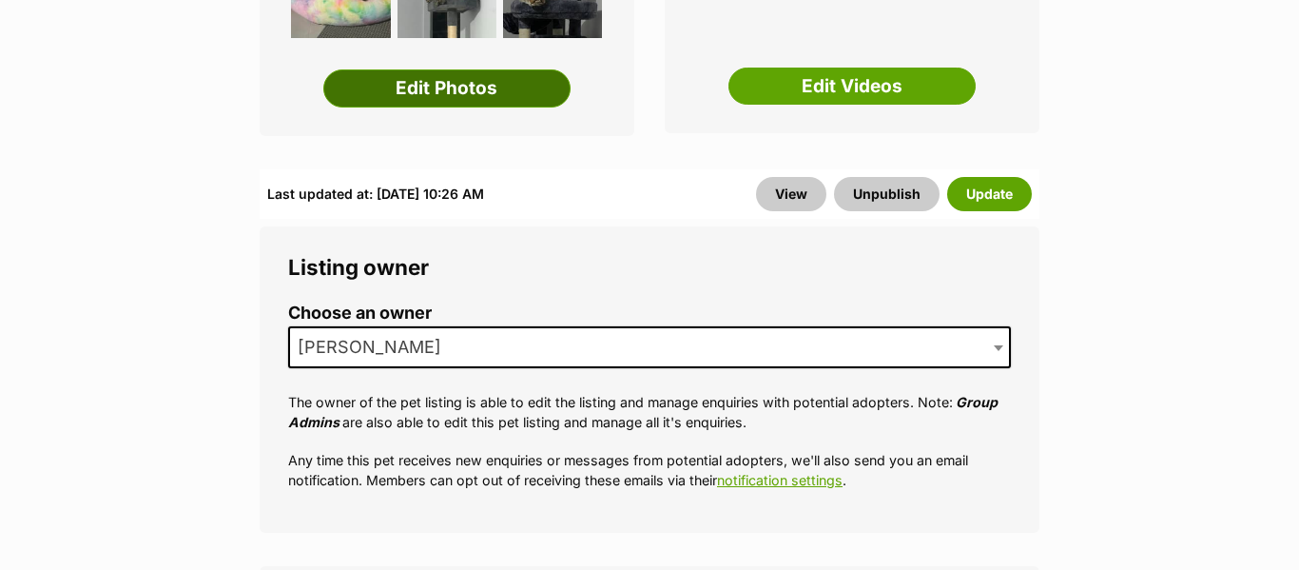
click at [496, 96] on link "Edit Photos" at bounding box center [446, 88] width 247 height 38
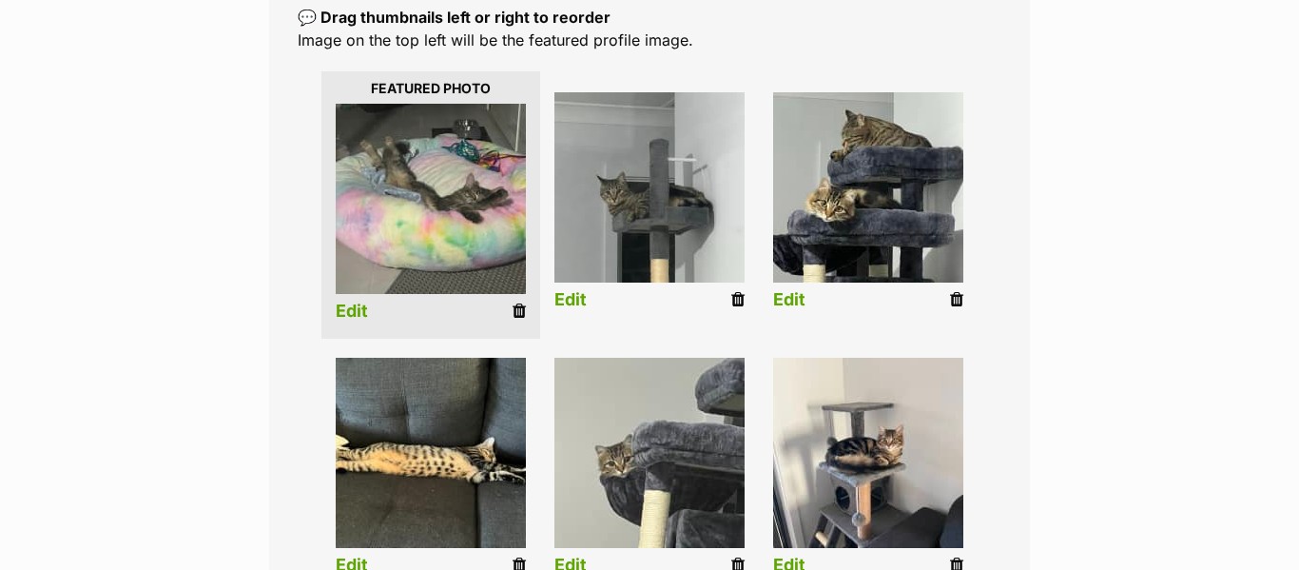
scroll to position [422, 0]
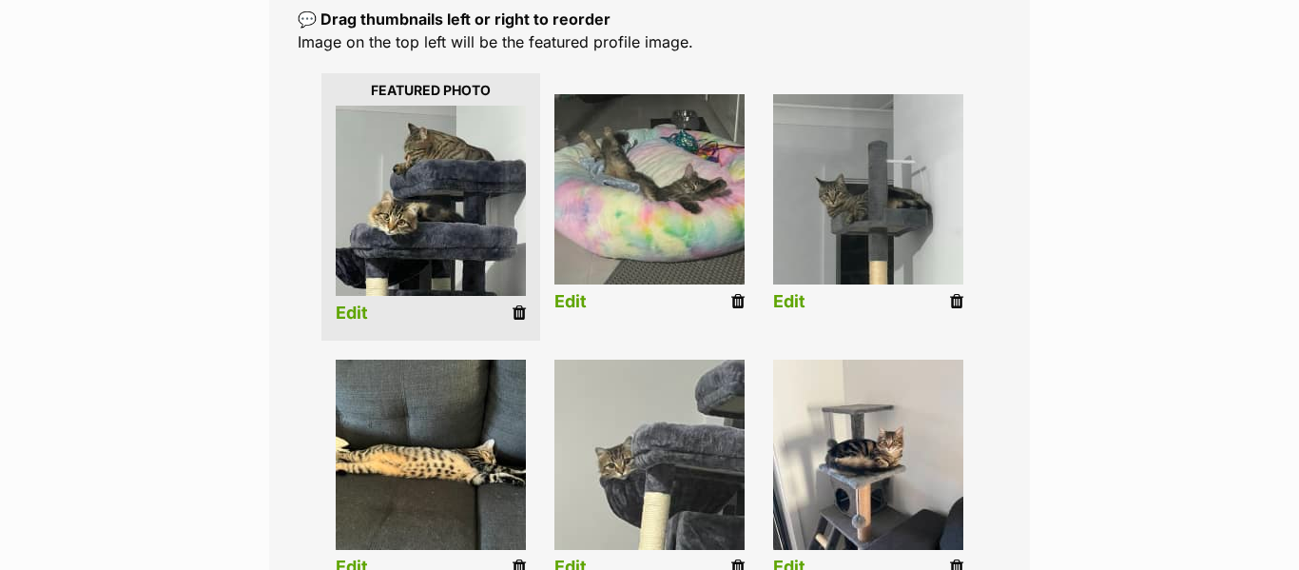
click at [359, 310] on link "Edit" at bounding box center [352, 313] width 32 height 20
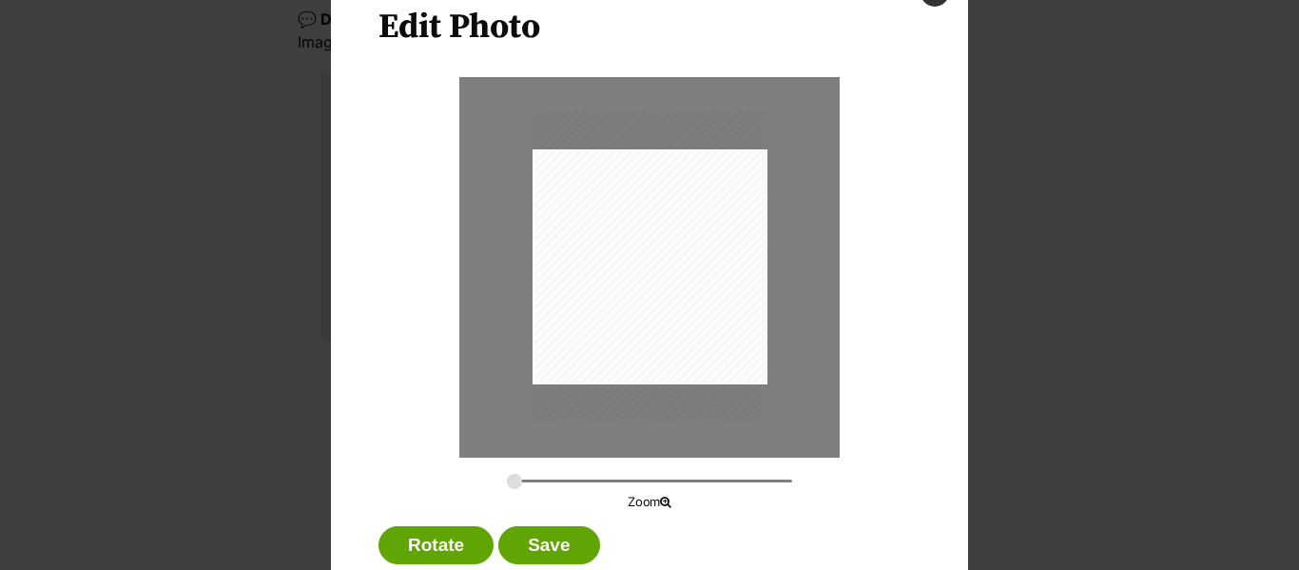
scroll to position [126, 0]
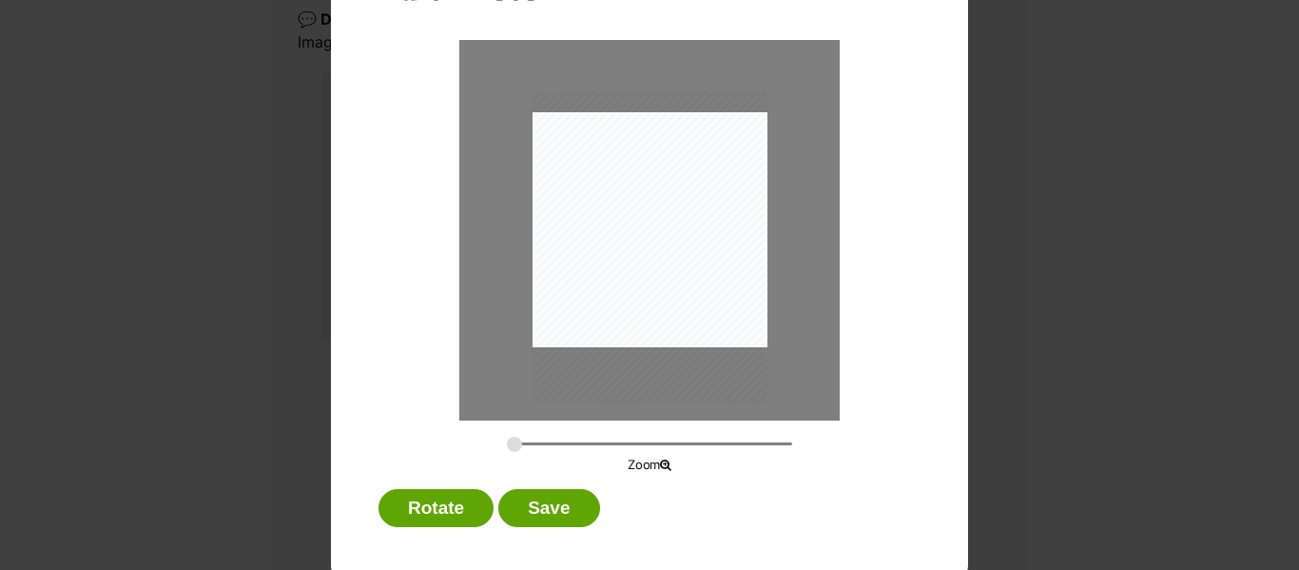
drag, startPoint x: 654, startPoint y: 318, endPoint x: 654, endPoint y: 335, distance: 17.1
click at [654, 335] on div "Dialog Window - Close (Press escape to close)" at bounding box center [650, 246] width 235 height 313
drag, startPoint x: 517, startPoint y: 441, endPoint x: 526, endPoint y: 440, distance: 9.6
type input "0.3281"
click at [526, 440] on input "Dialog Window - Close (Press escape to close)" at bounding box center [649, 444] width 285 height 18
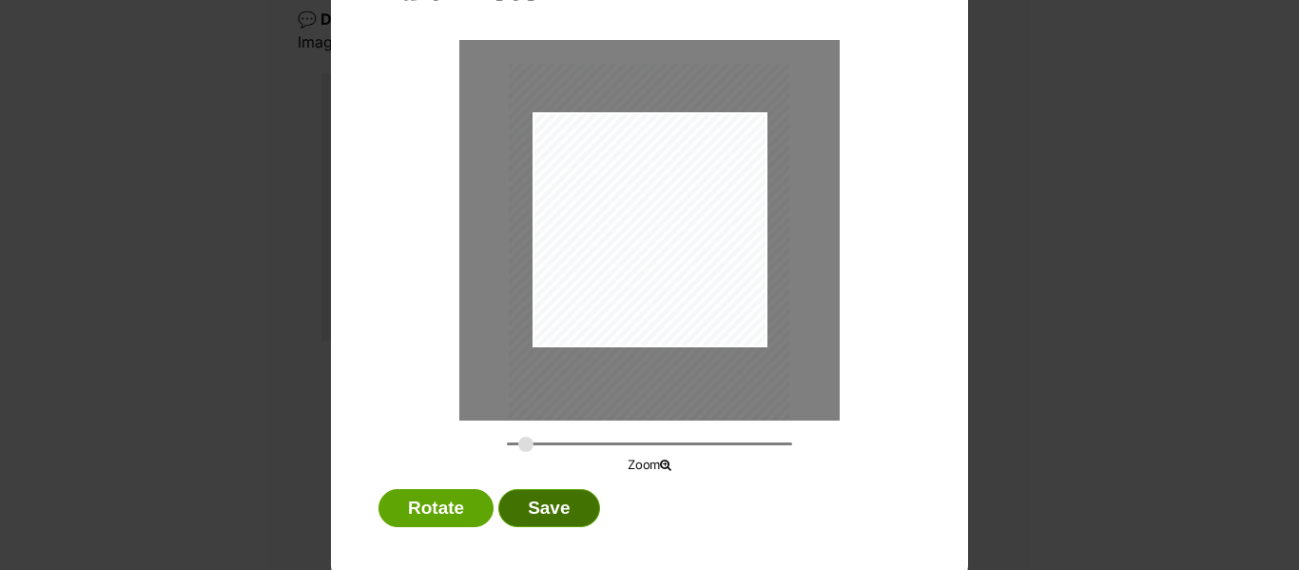
click at [536, 515] on button "Save" at bounding box center [548, 508] width 101 height 38
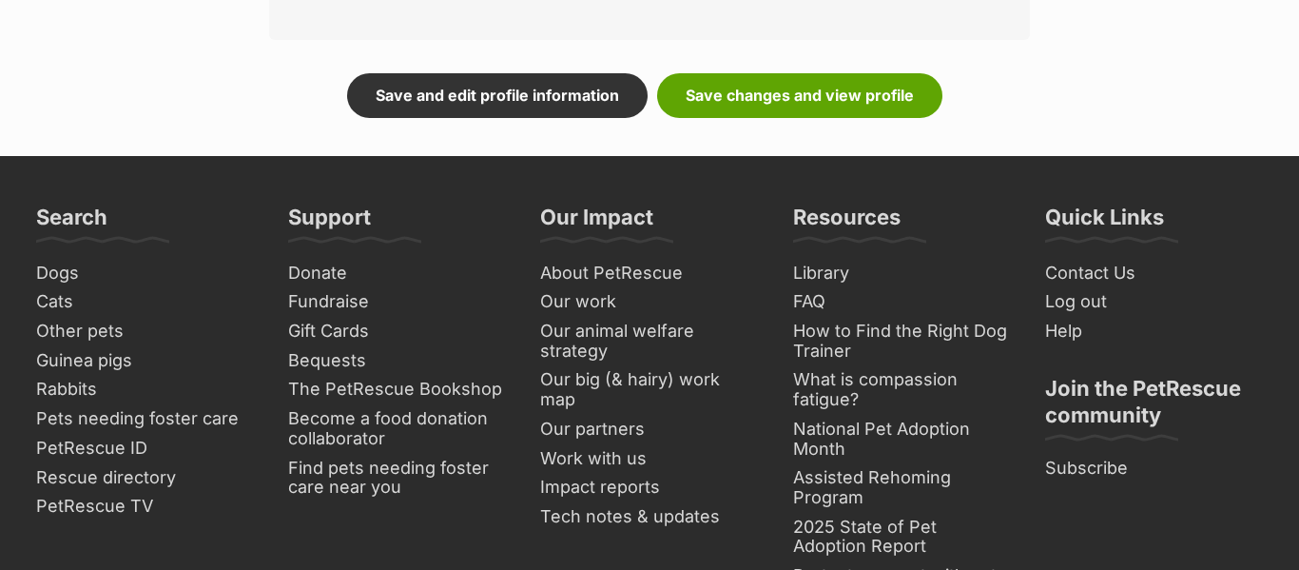
scroll to position [1358, 0]
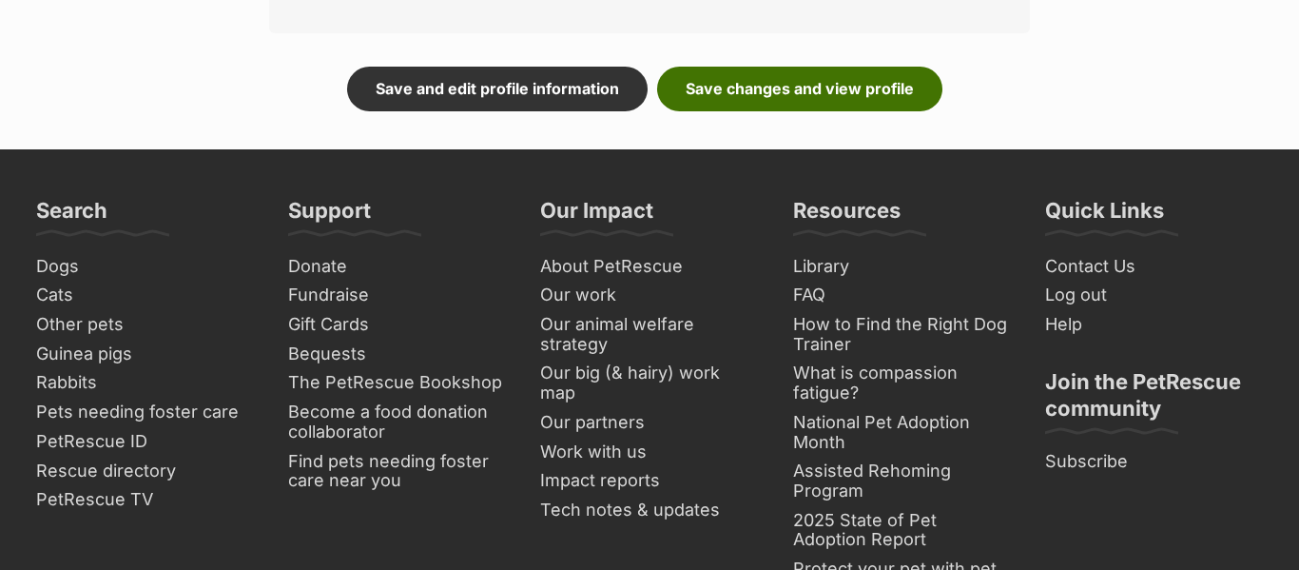
click at [822, 108] on link "Save changes and view profile" at bounding box center [799, 89] width 285 height 44
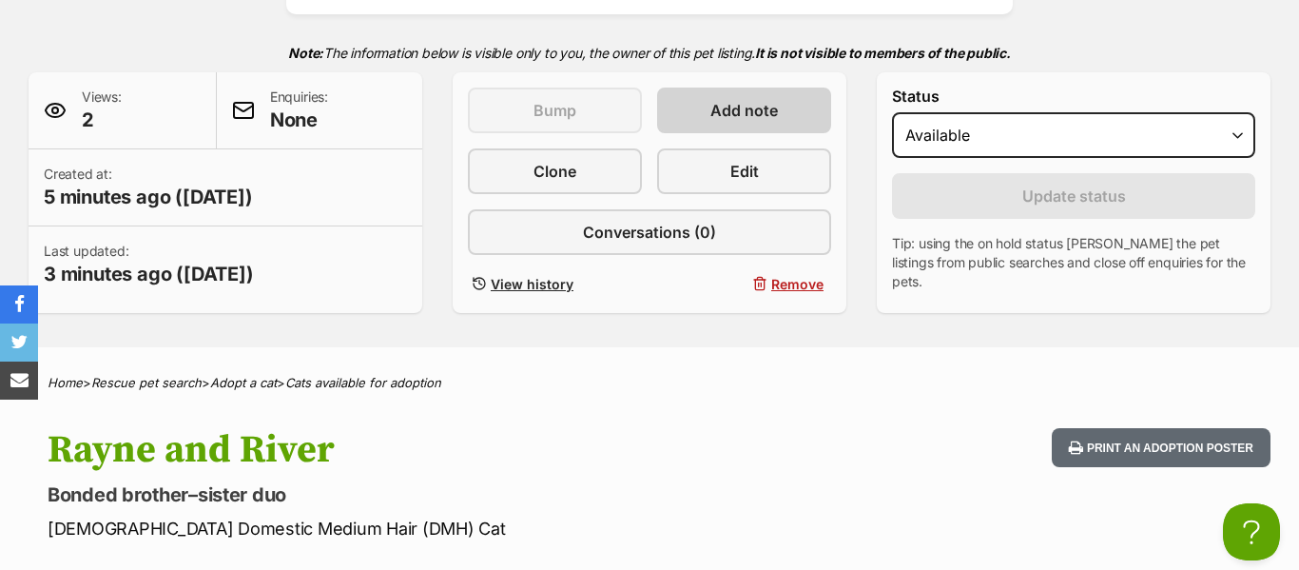
scroll to position [400, 0]
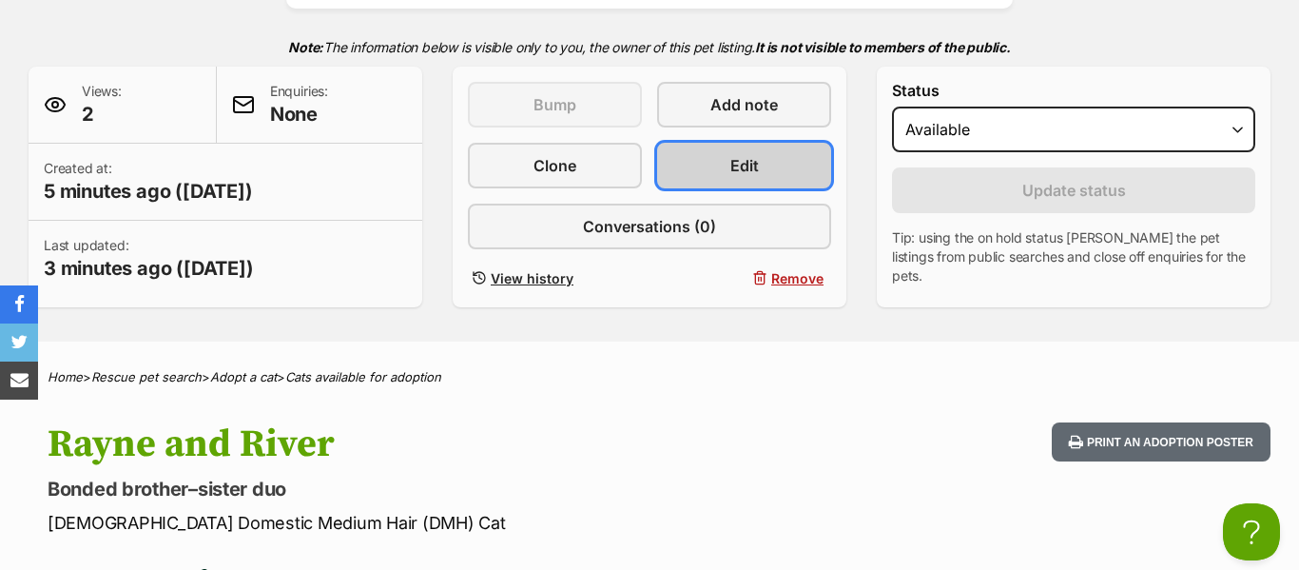
click at [744, 185] on link "Edit" at bounding box center [744, 166] width 174 height 46
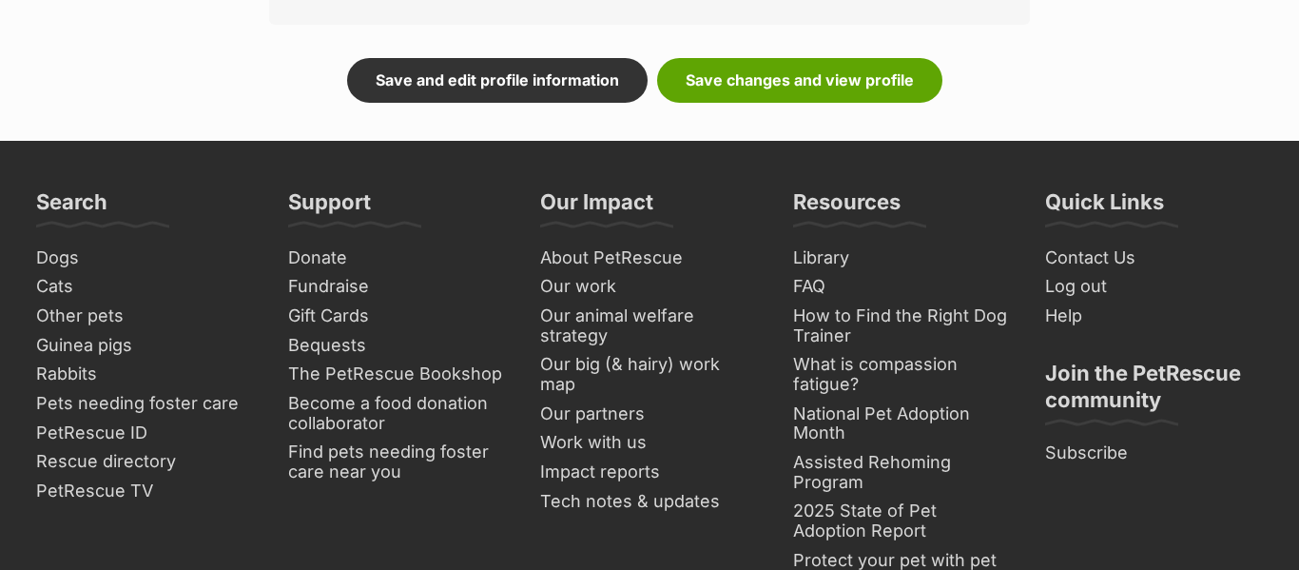
scroll to position [989, 0]
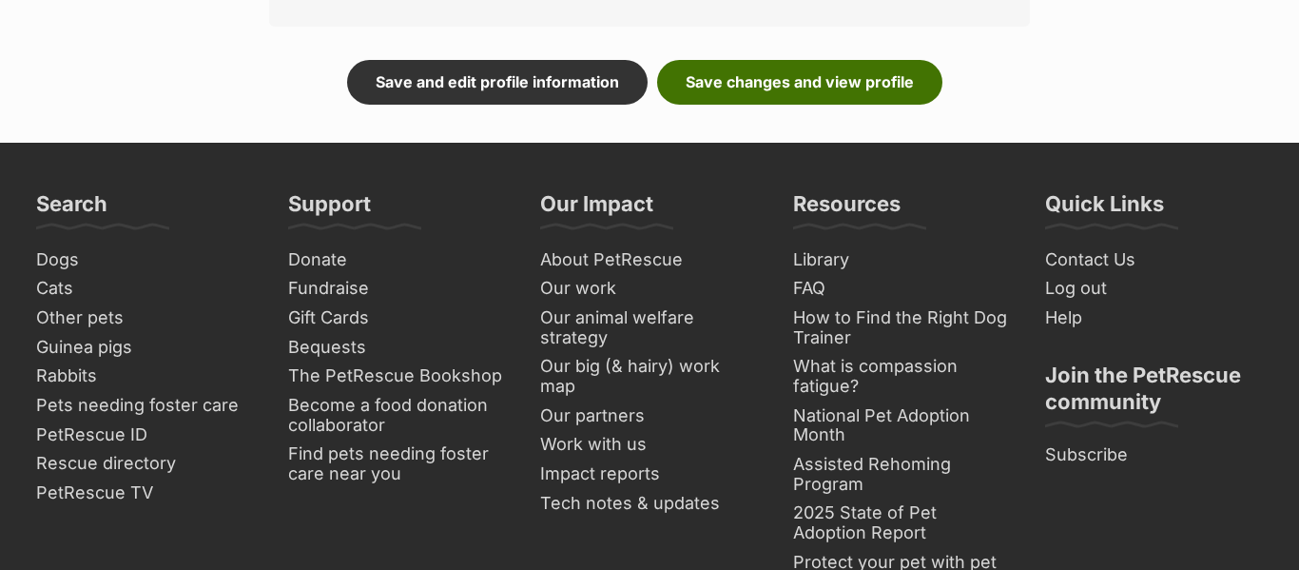
click at [742, 81] on link "Save changes and view profile" at bounding box center [799, 82] width 285 height 44
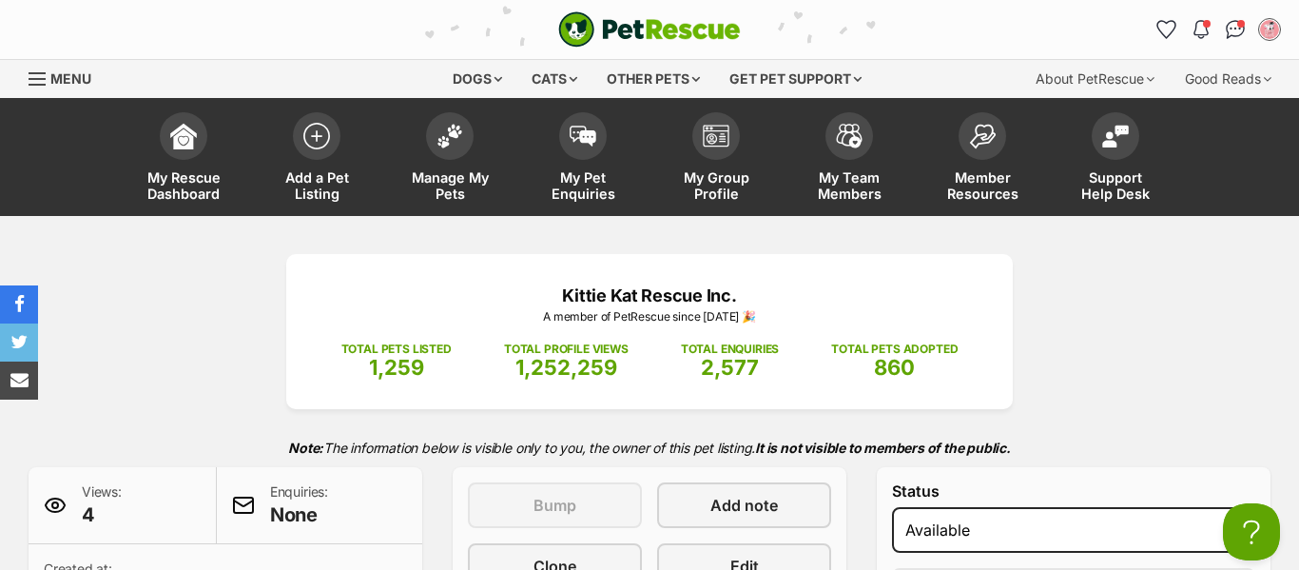
click at [189, 333] on div "Kittie Kat Rescue Inc. A member of PetRescue since 2015 🎉 TOTAL PETS LISTED 1,2…" at bounding box center [649, 481] width 1299 height 454
click at [448, 155] on link "Manage My Pets" at bounding box center [449, 159] width 133 height 113
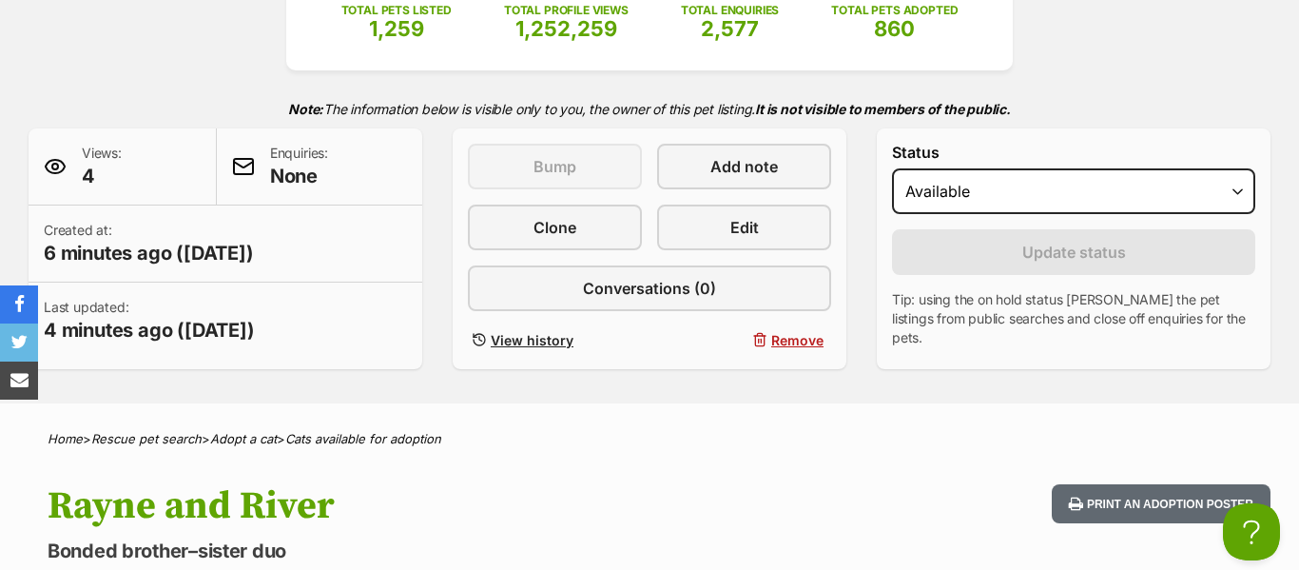
scroll to position [342, 0]
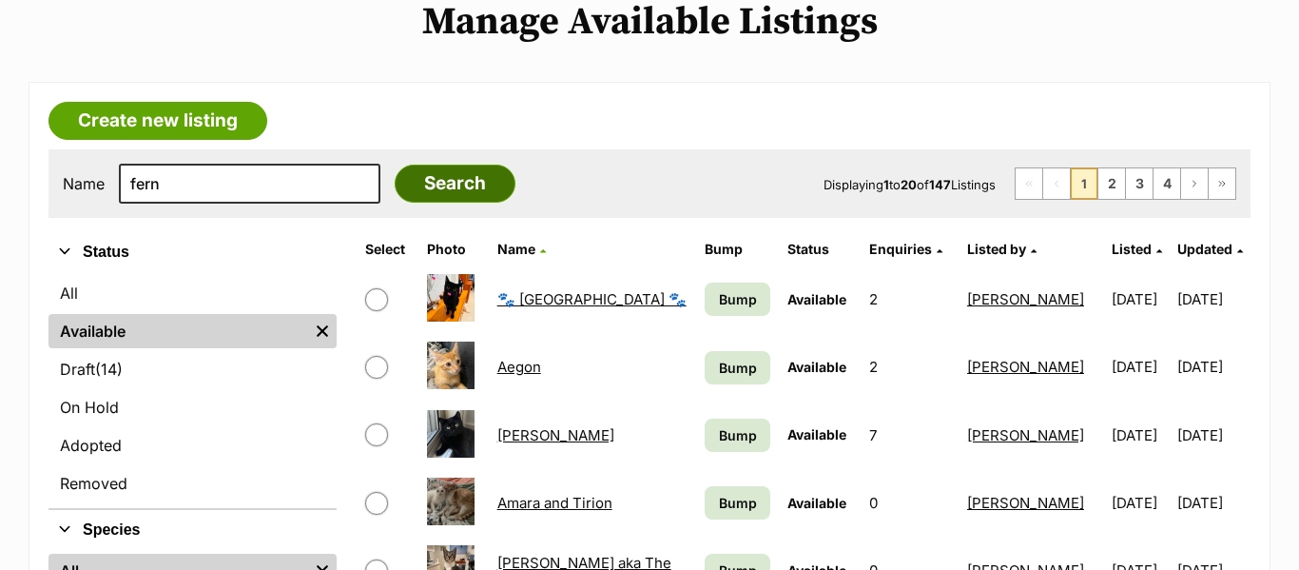
type input "fern"
click at [443, 174] on input "Search" at bounding box center [455, 184] width 121 height 38
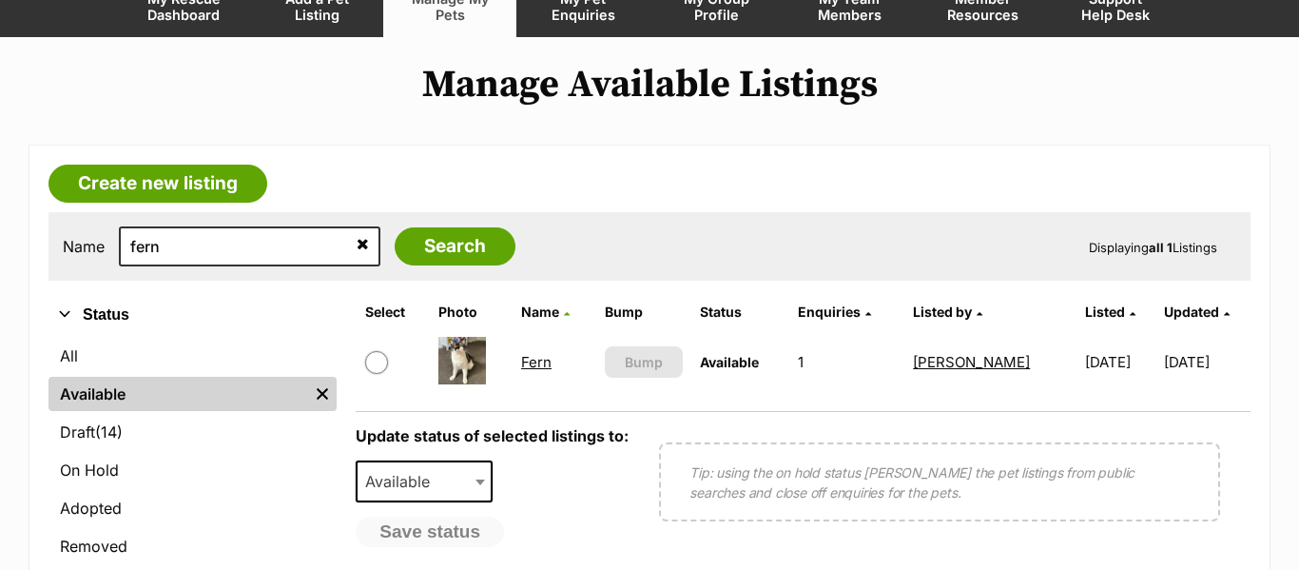
scroll to position [212, 0]
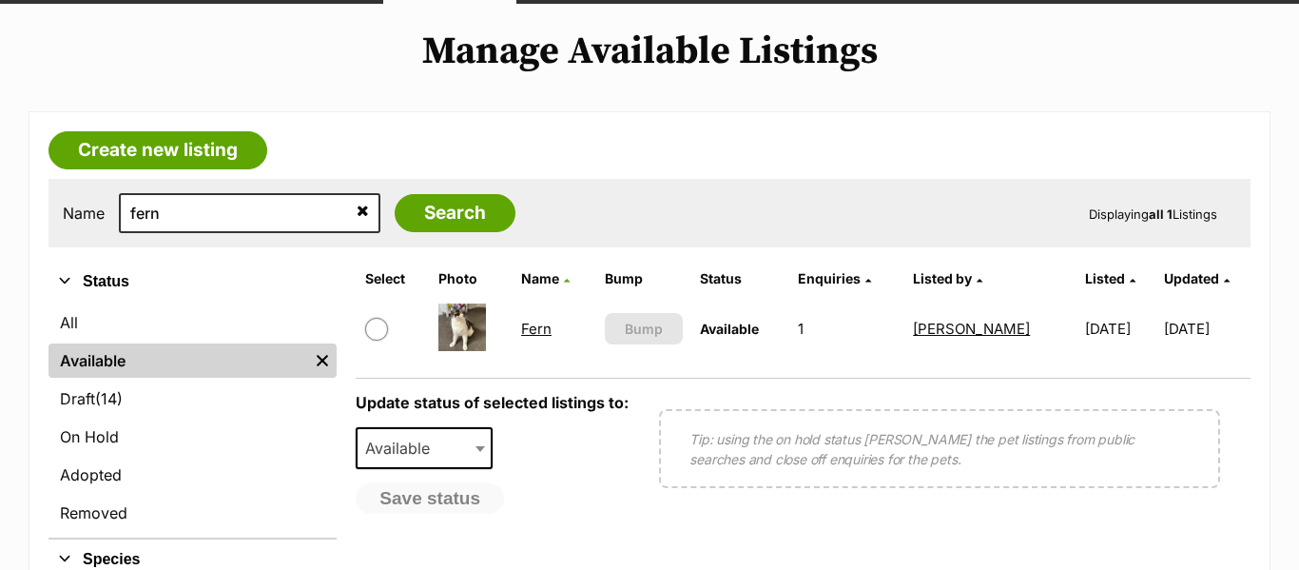
click at [532, 331] on link "Fern" at bounding box center [536, 329] width 30 height 18
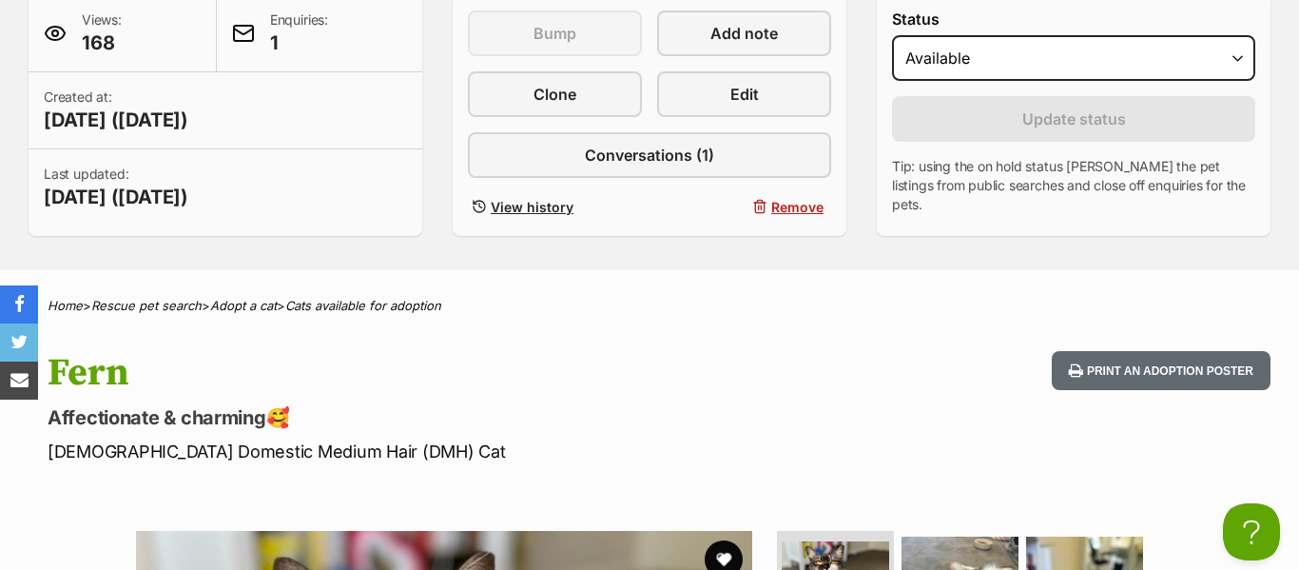
scroll to position [471, 0]
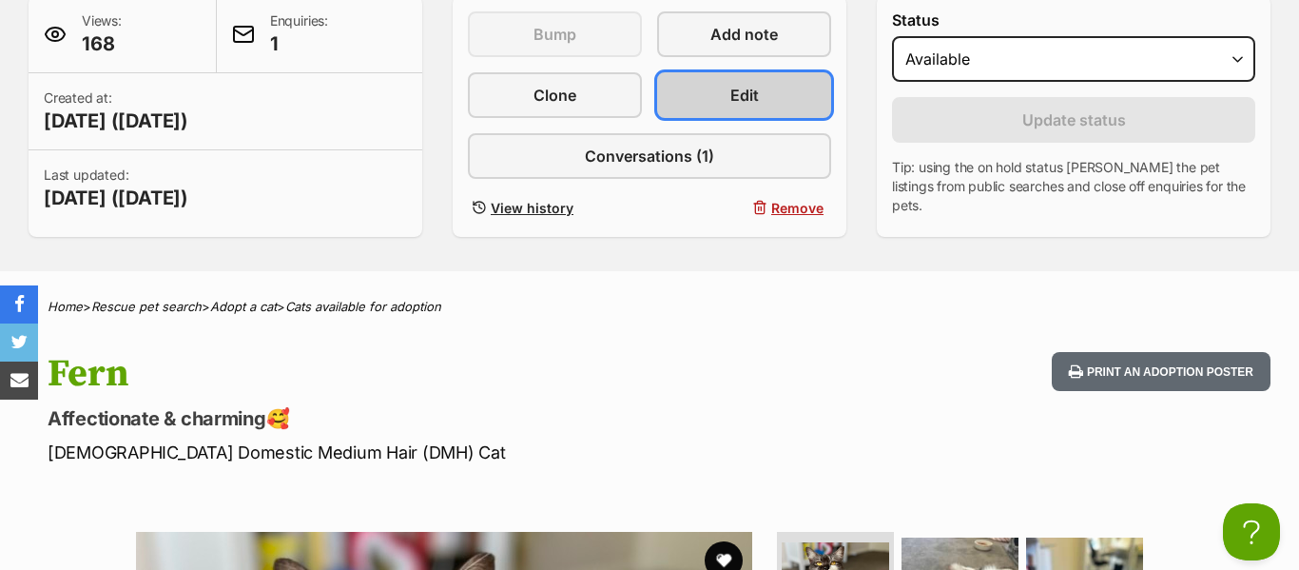
click at [746, 105] on span "Edit" at bounding box center [745, 95] width 29 height 23
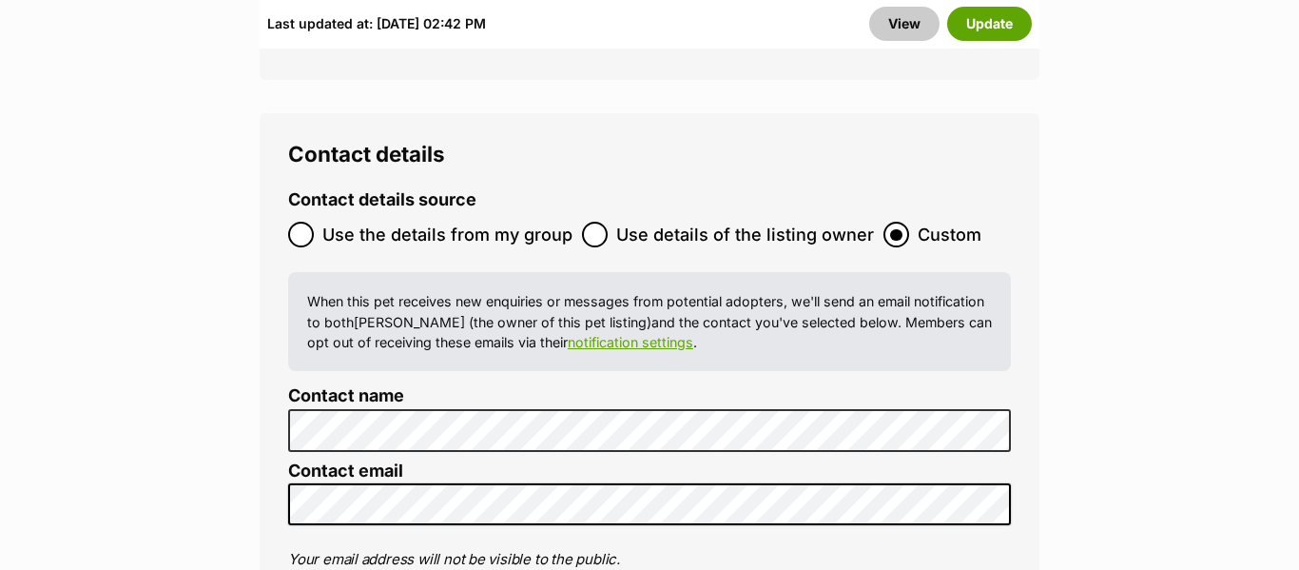
scroll to position [8309, 0]
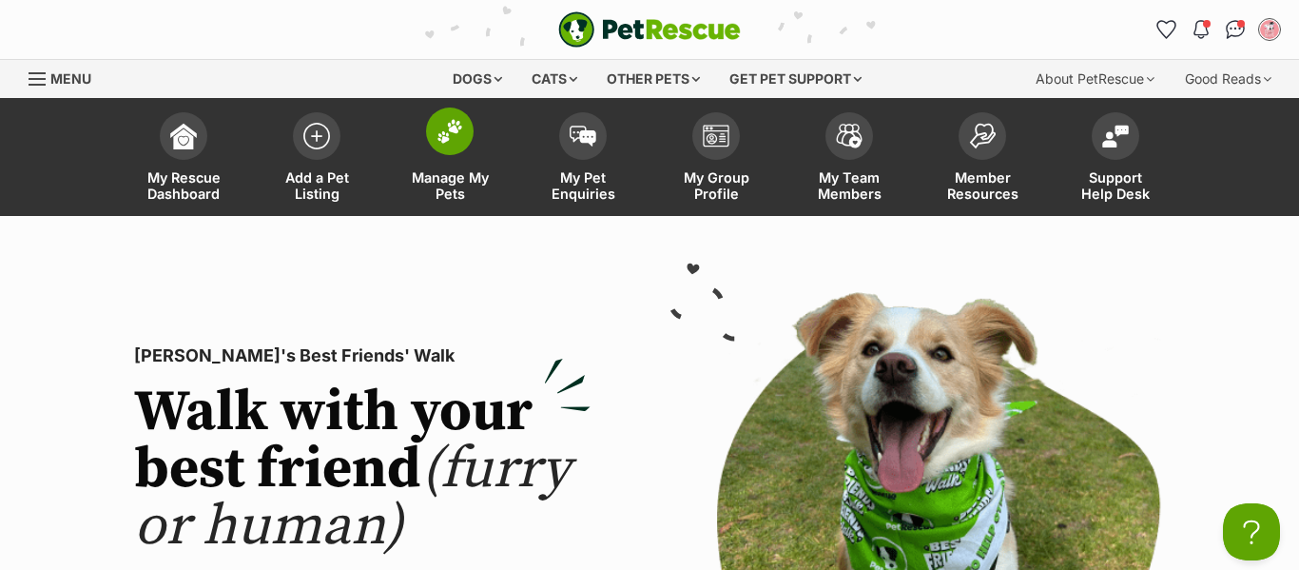
click at [473, 130] on span at bounding box center [450, 131] width 48 height 48
